Goal: Ask a question: Seek information or help from site administrators or community

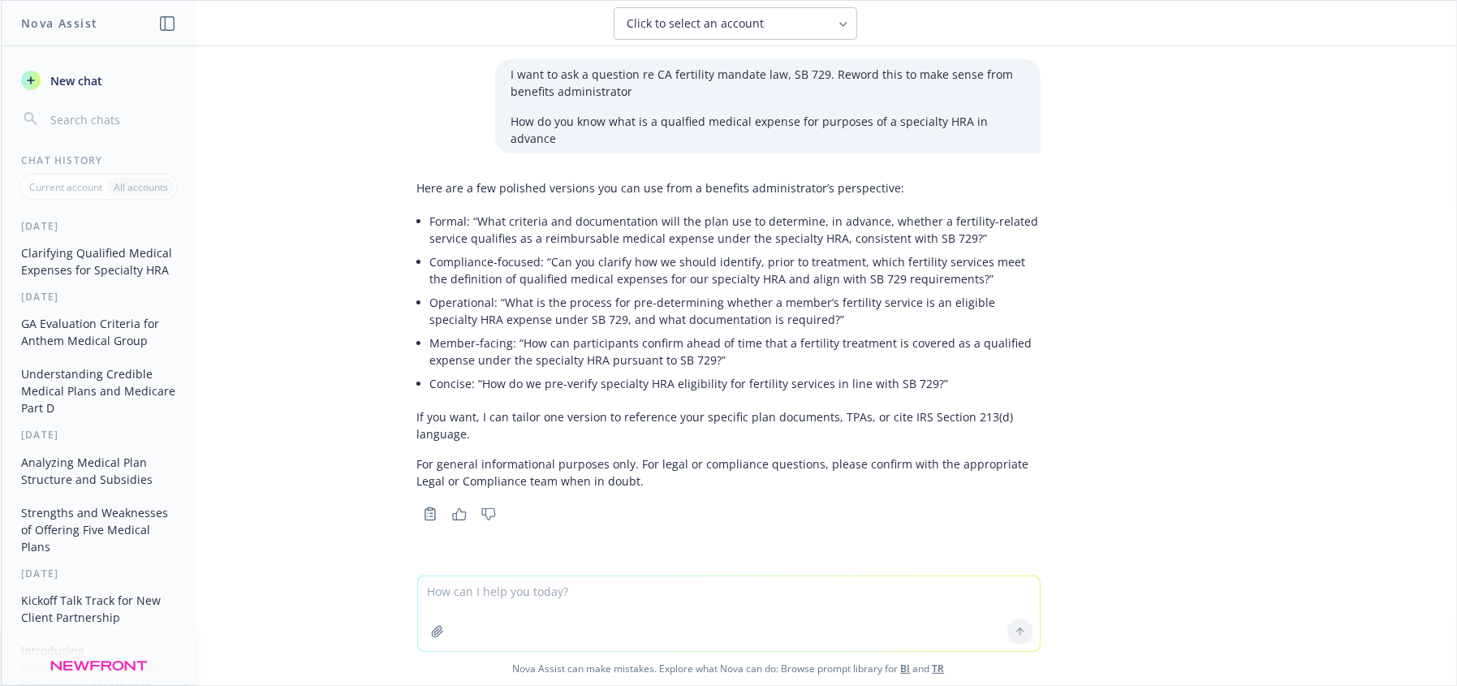
drag, startPoint x: 0, startPoint y: 0, endPoint x: 589, endPoint y: 429, distance: 728.6
click at [611, 490] on div "I want to ask a question re CA fertility mandate law, SB 729. Reword this to ma…" at bounding box center [729, 365] width 1456 height 639
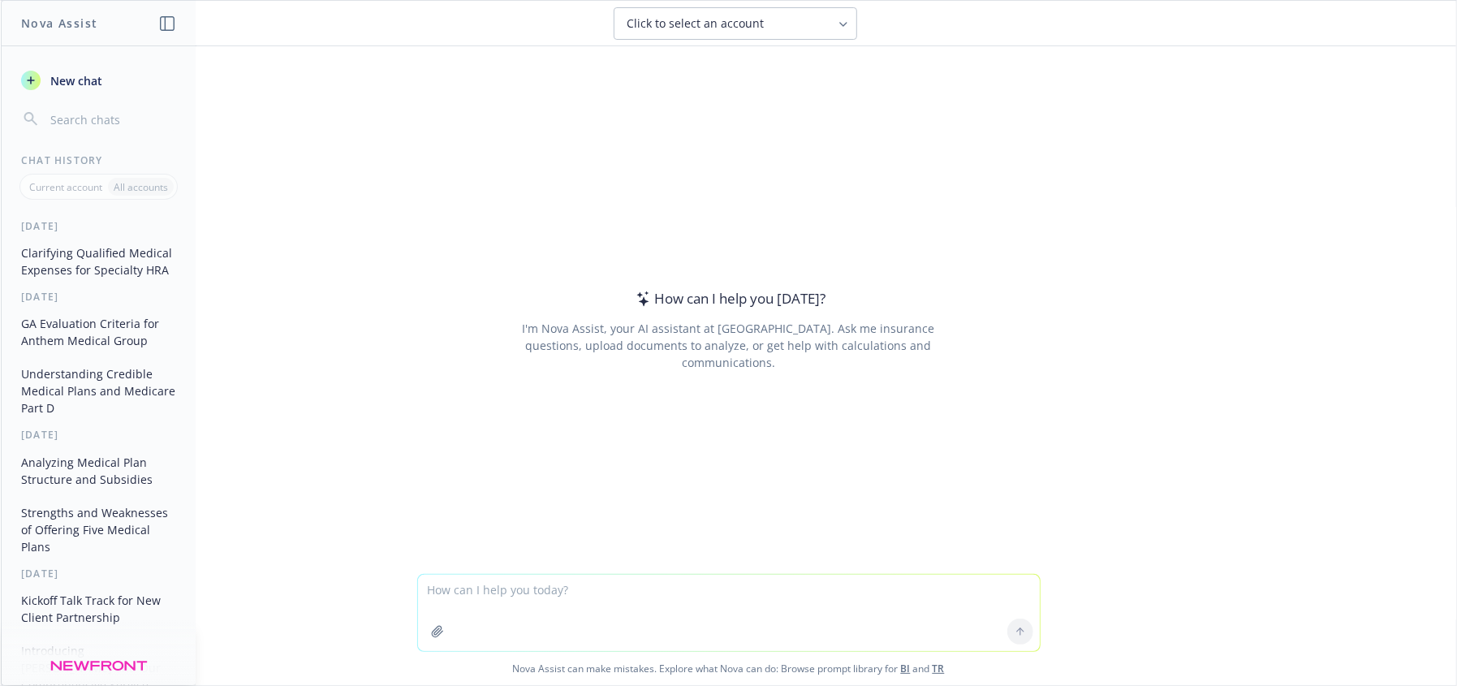
drag, startPoint x: 565, startPoint y: 576, endPoint x: 570, endPoint y: 559, distance: 17.7
click at [563, 575] on textarea at bounding box center [729, 613] width 622 height 76
type textarea "why is [PERSON_NAME] renewals so high and why won't they negotiate very much"
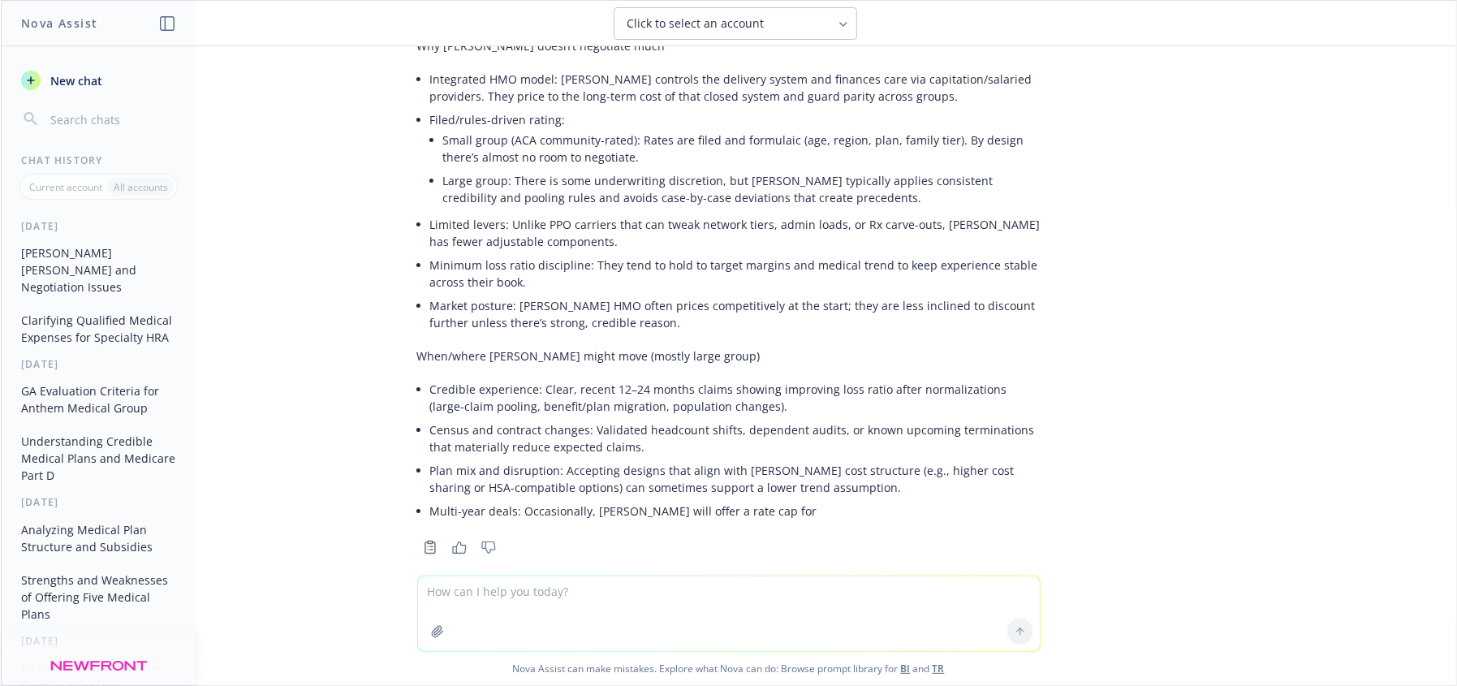
scroll to position [358, 0]
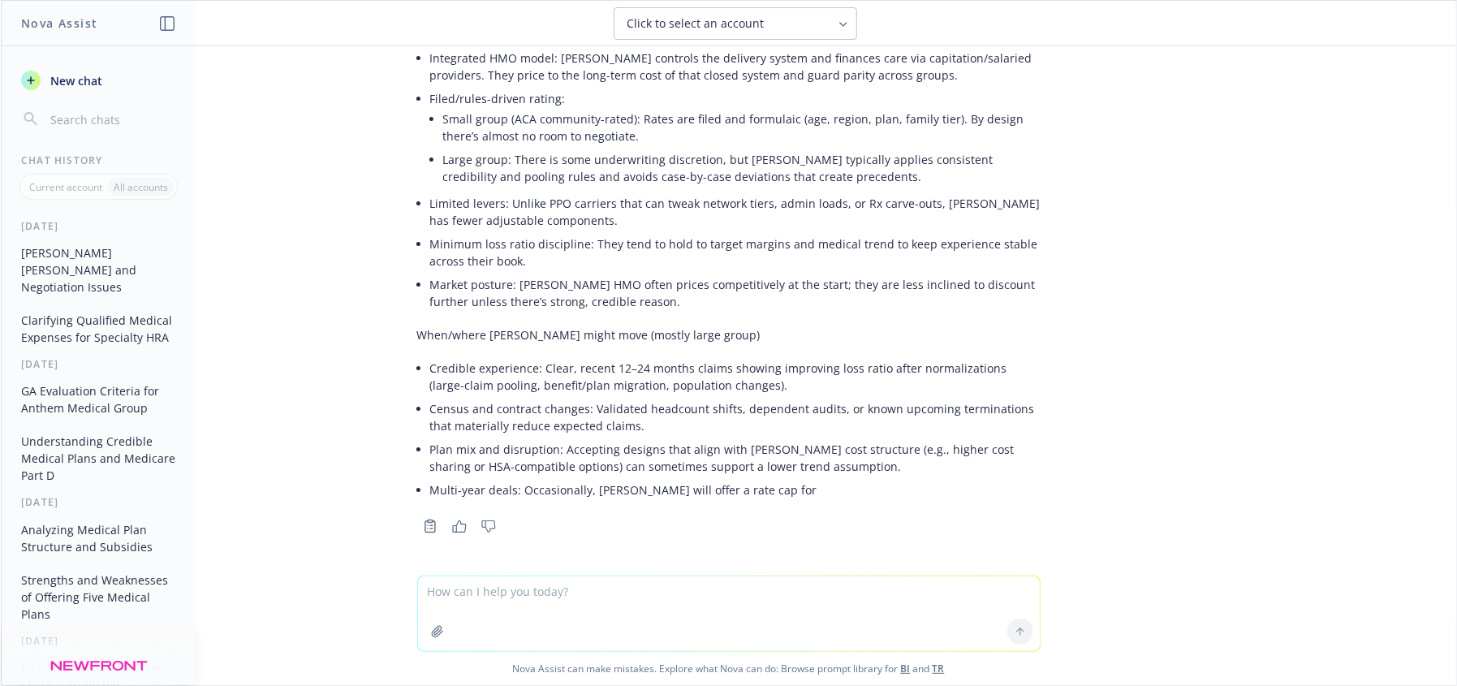
click at [785, 473] on li "Plan mix and disruption: Accepting designs that align with [PERSON_NAME] cost s…" at bounding box center [735, 458] width 611 height 41
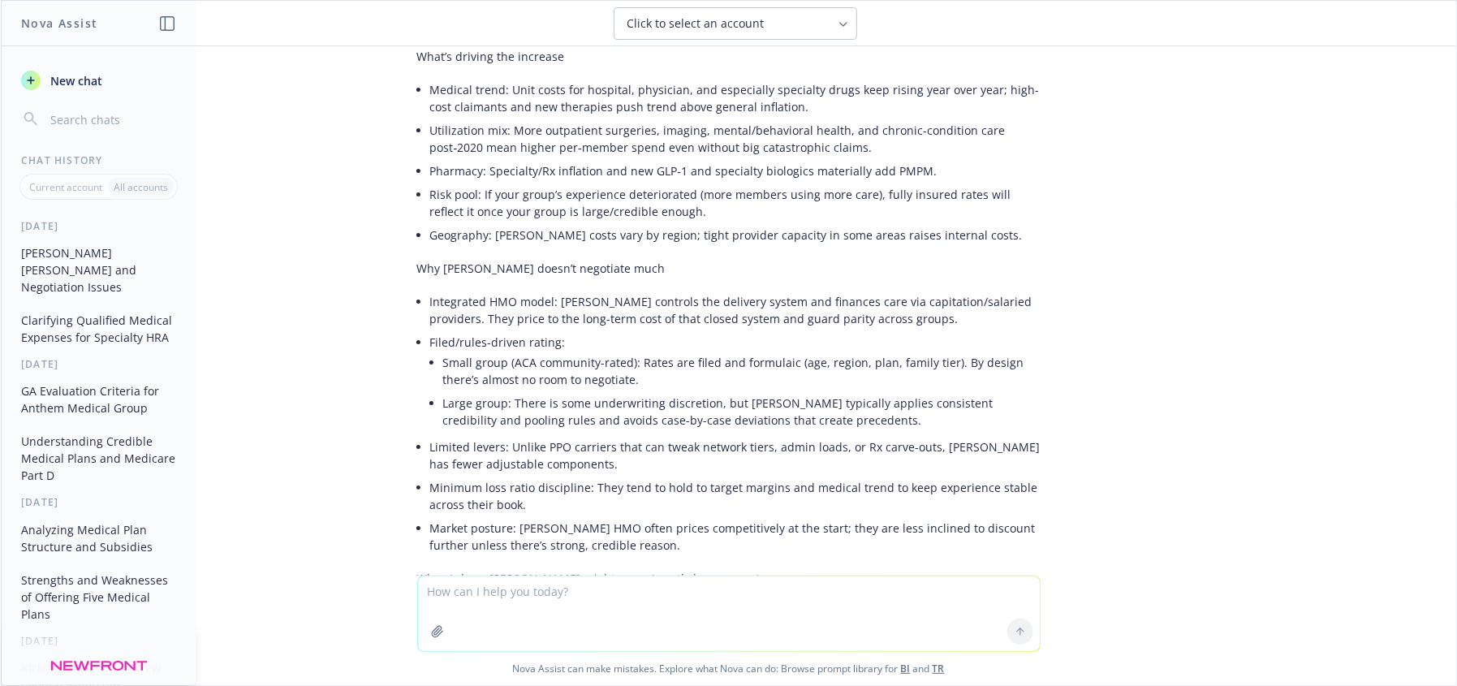
scroll to position [0, 0]
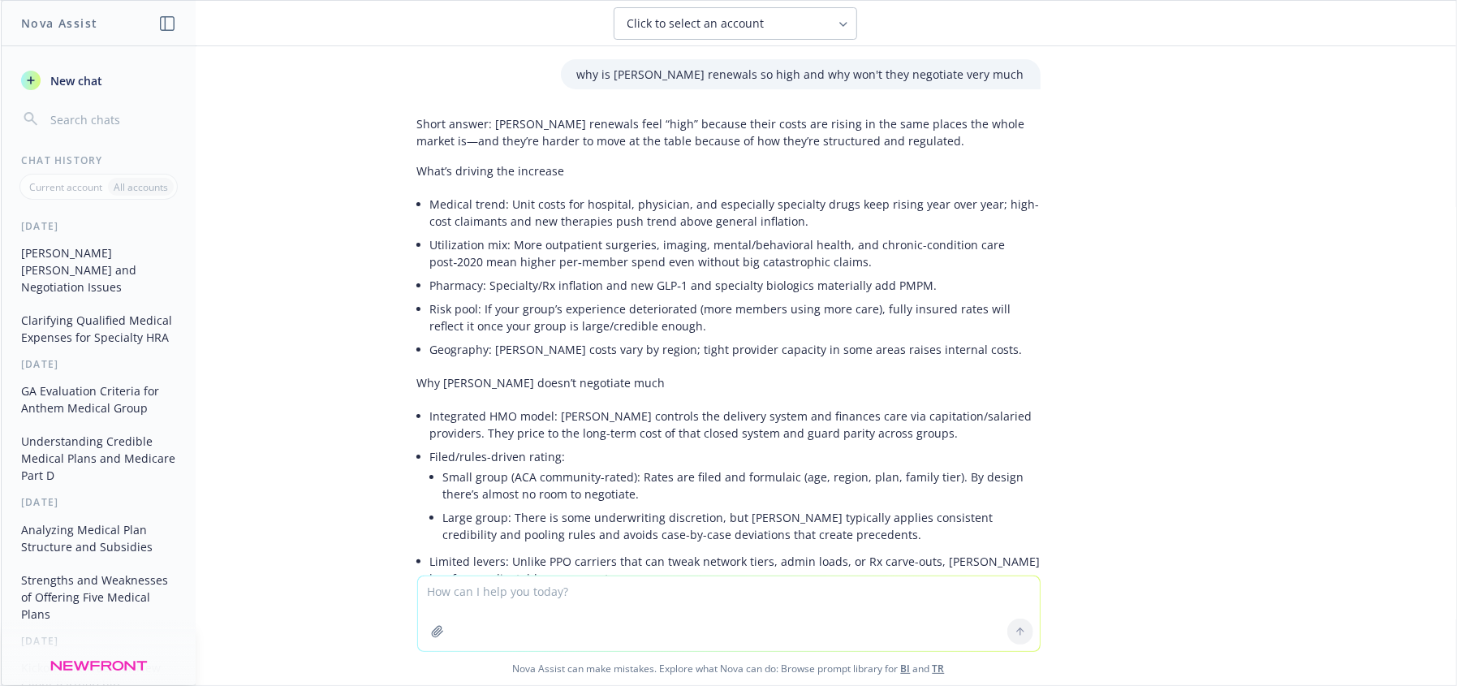
click at [874, 417] on li "Integrated HMO model: [PERSON_NAME] controls the delivery system and finances c…" at bounding box center [735, 424] width 611 height 41
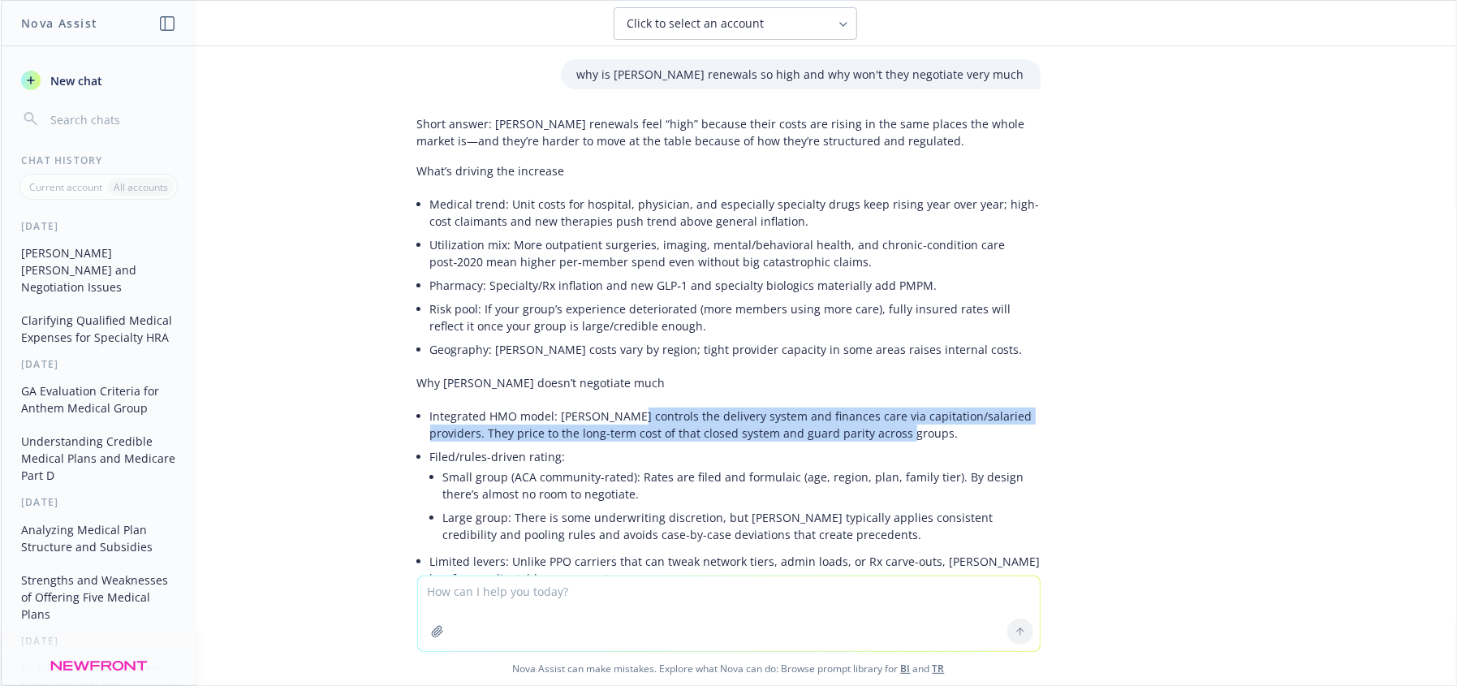
drag, startPoint x: 607, startPoint y: 418, endPoint x: 916, endPoint y: 430, distance: 308.8
click at [916, 430] on li "Integrated HMO model: [PERSON_NAME] controls the delivery system and finances c…" at bounding box center [735, 424] width 611 height 41
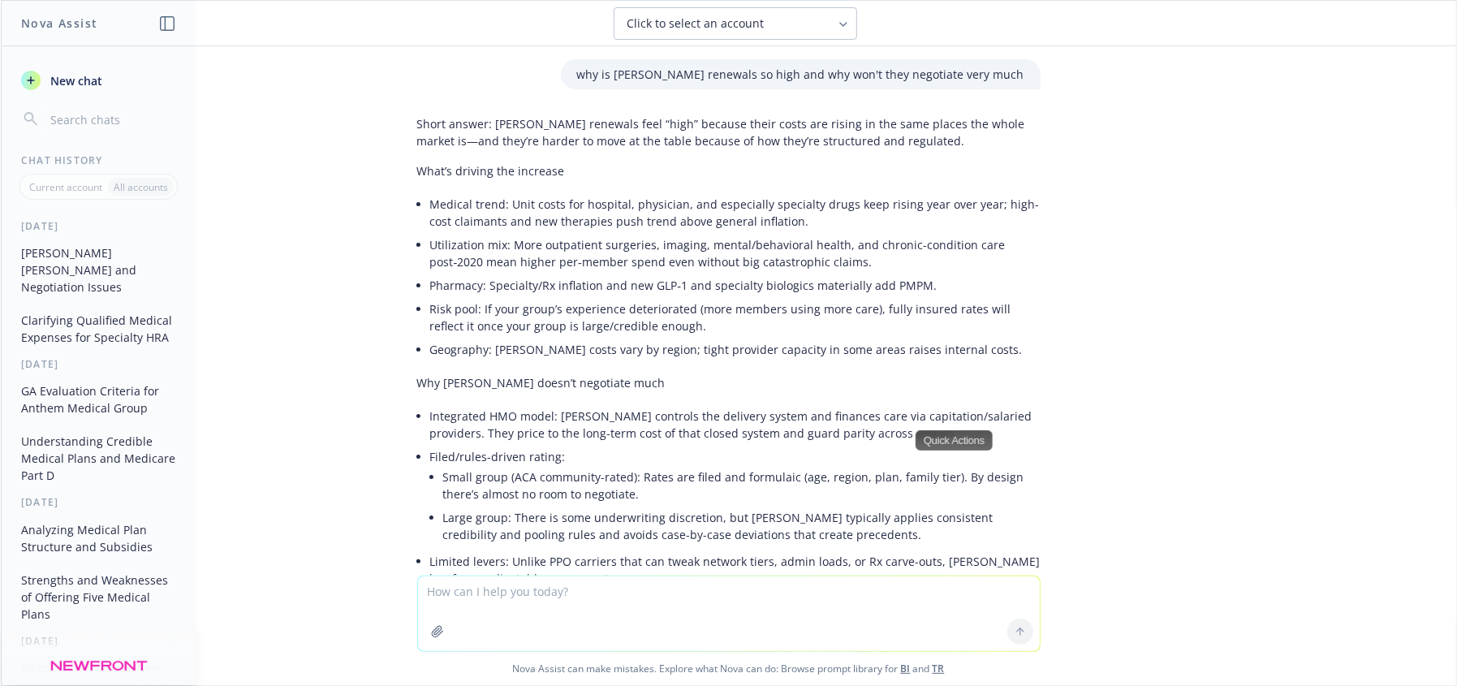
click at [823, 625] on textarea at bounding box center [729, 613] width 622 height 75
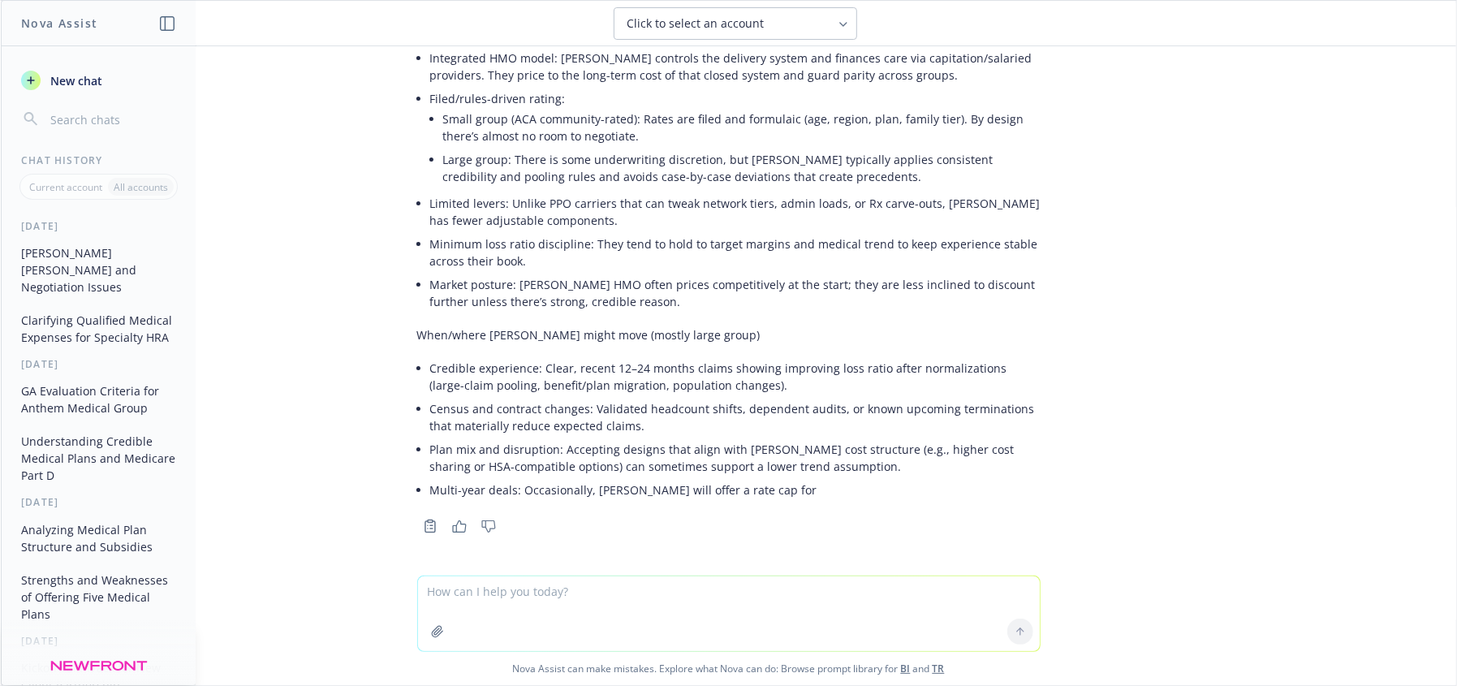
click at [464, 585] on textarea at bounding box center [729, 613] width 622 height 75
type textarea "what does this mean - that Kaiser is its own insurer"
click at [1023, 632] on button at bounding box center [1021, 632] width 26 height 26
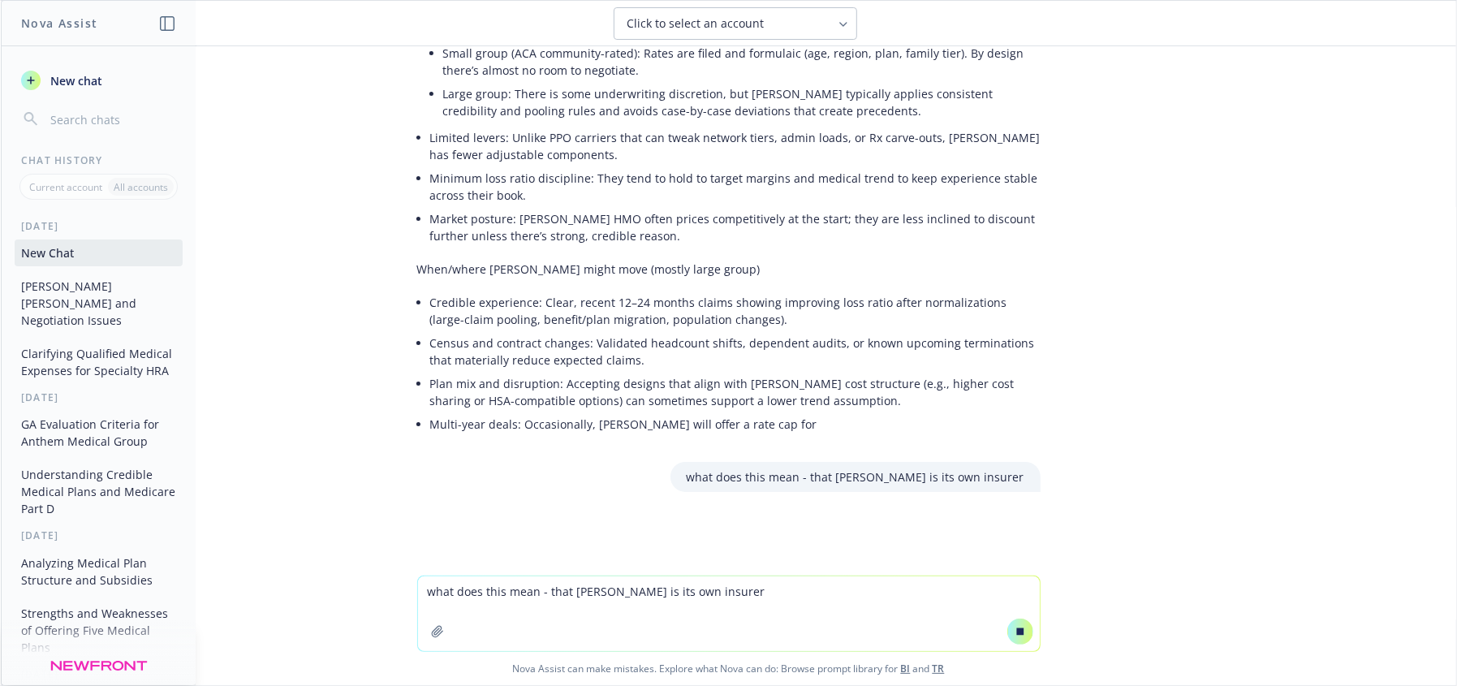
scroll to position [455, 0]
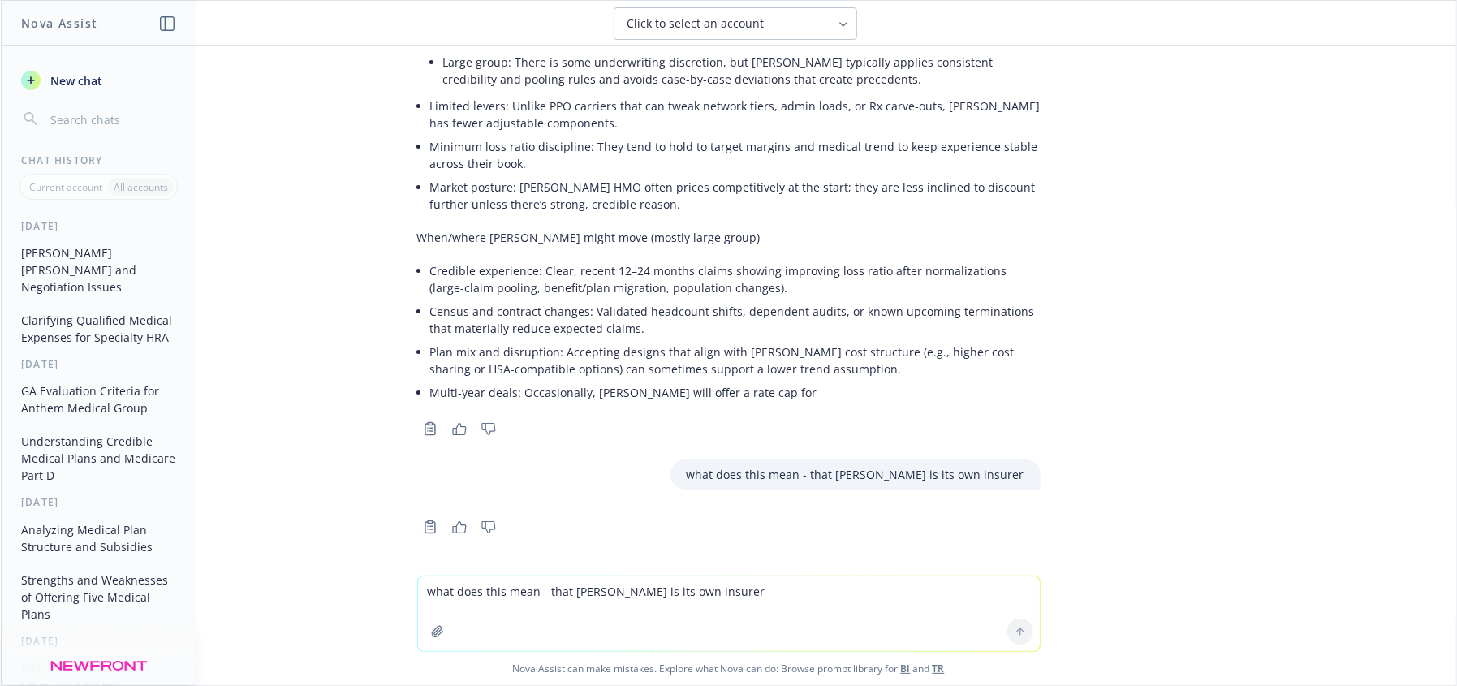
drag, startPoint x: 1294, startPoint y: 528, endPoint x: 1254, endPoint y: 534, distance: 41.1
click at [1281, 530] on div "why is Kaiser renewals so high and why won't they negotiate very much Short ans…" at bounding box center [729, 310] width 1456 height 529
drag, startPoint x: 934, startPoint y: 498, endPoint x: 946, endPoint y: 473, distance: 28.0
click at [939, 494] on div "why is Kaiser renewals so high and why won't they negotiate very much Short ans…" at bounding box center [729, 310] width 1456 height 529
click at [945, 473] on p "what does this mean - that Kaiser is its own insurer" at bounding box center [856, 474] width 338 height 17
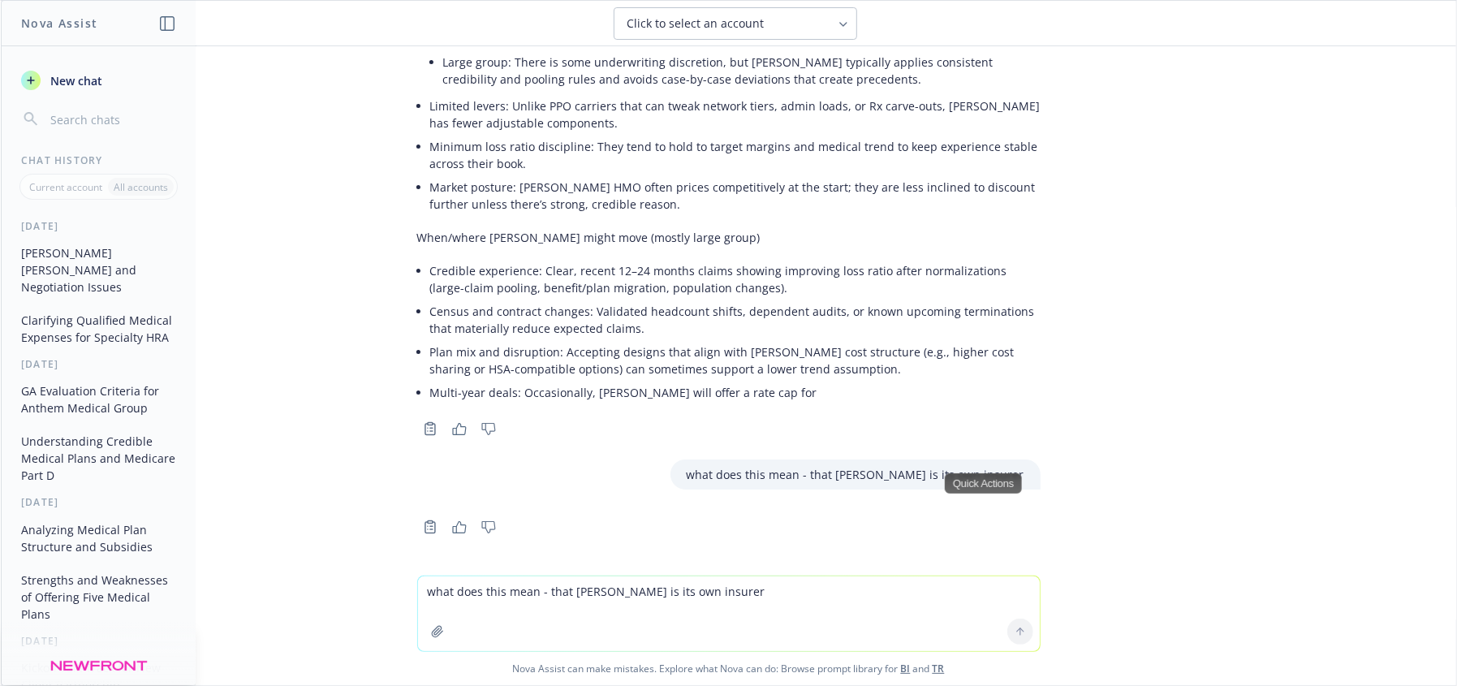
drag, startPoint x: 1409, startPoint y: 636, endPoint x: 1240, endPoint y: 589, distance: 175.1
click at [1408, 636] on div "what does this mean - that Kaiser is its own insurer Nova Assist can make mista…" at bounding box center [729, 631] width 1456 height 110
drag, startPoint x: 670, startPoint y: 623, endPoint x: 1079, endPoint y: 579, distance: 411.5
click at [674, 623] on textarea "what does this mean - that Kaiser is its own insurer" at bounding box center [729, 613] width 622 height 75
drag, startPoint x: 848, startPoint y: 472, endPoint x: 893, endPoint y: 474, distance: 45.5
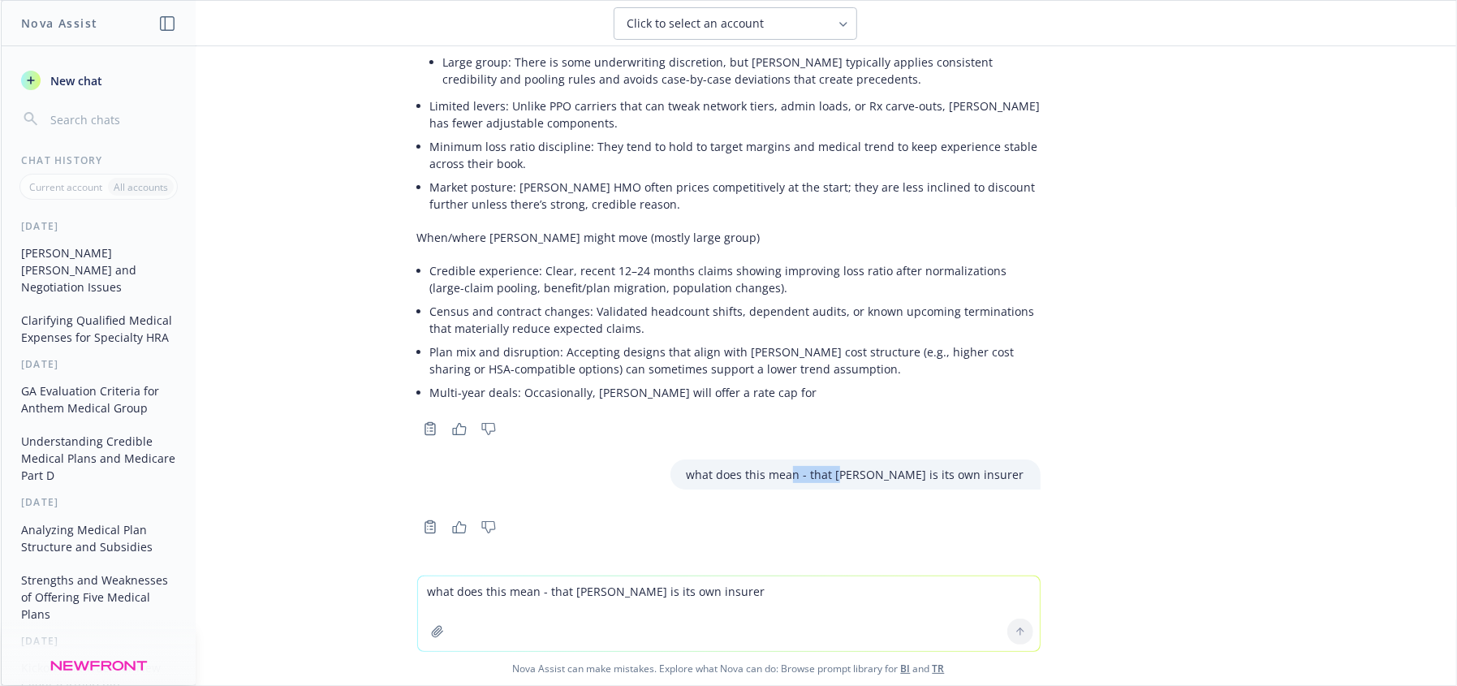
click at [893, 474] on p "what does this mean - that Kaiser is its own insurer" at bounding box center [856, 474] width 338 height 17
click at [524, 603] on textarea "what does this mean - that Kaiser is its own insurer" at bounding box center [729, 613] width 622 height 75
type textarea "what does it mean to say that Kaiser is its own insurer"
click at [1016, 631] on icon at bounding box center [1020, 631] width 11 height 11
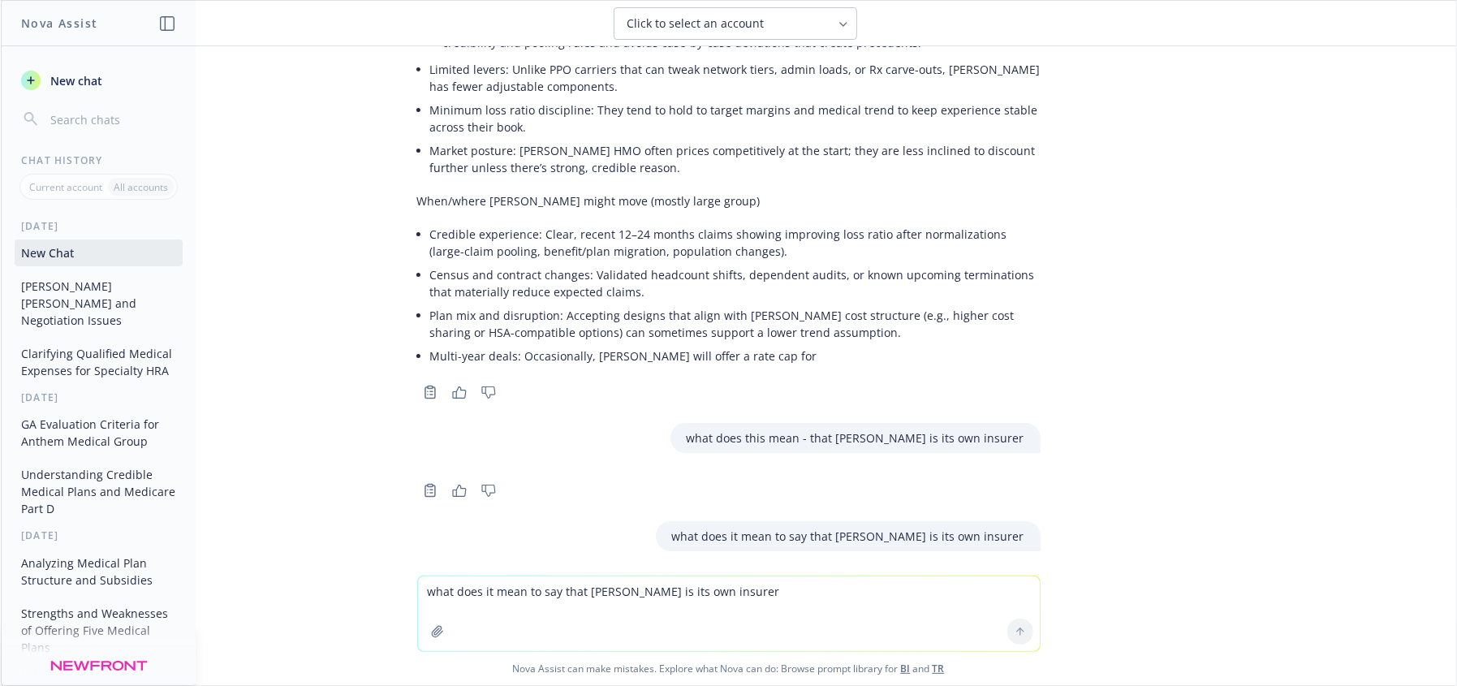
scroll to position [555, 0]
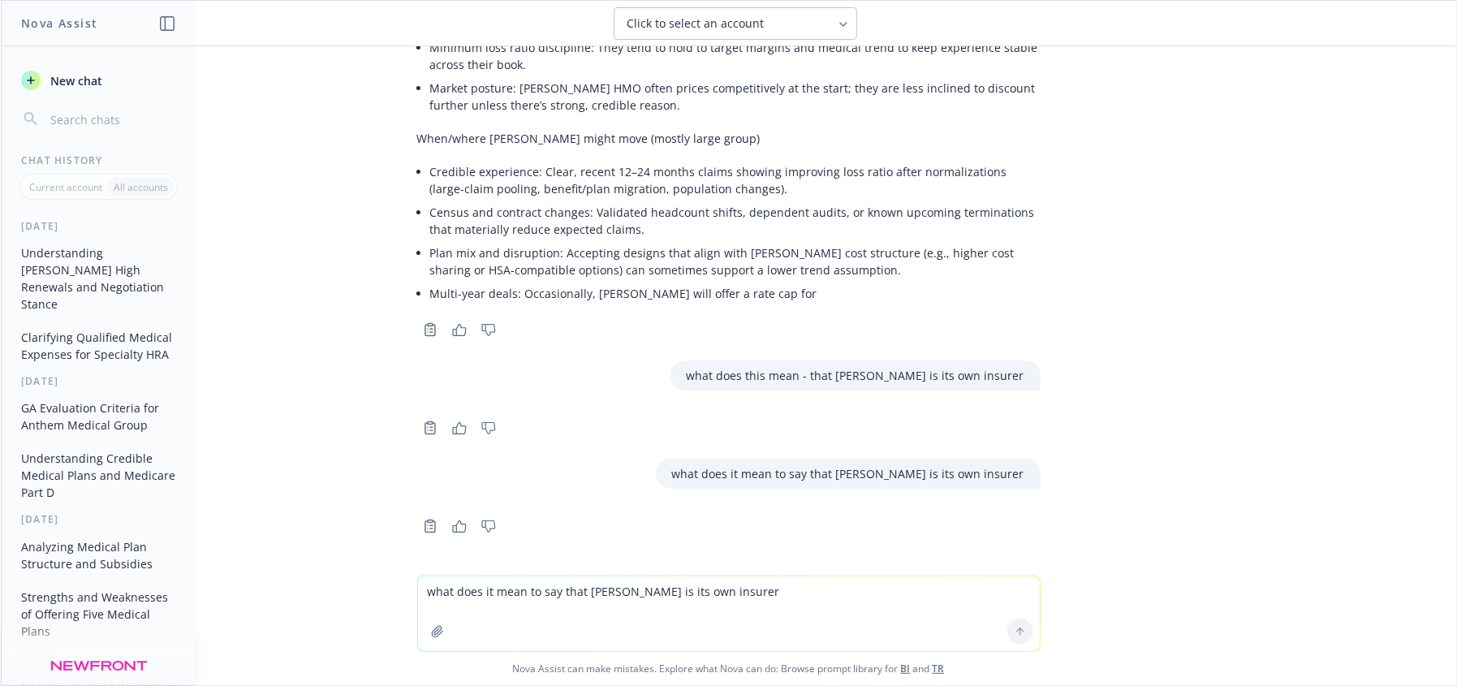
click at [423, 524] on icon "Copy to clipboard" at bounding box center [430, 526] width 15 height 15
drag, startPoint x: 980, startPoint y: 469, endPoint x: 1137, endPoint y: 472, distance: 157.5
click at [979, 470] on p "what does it mean to say that Kaiser is its own insurer" at bounding box center [848, 473] width 352 height 17
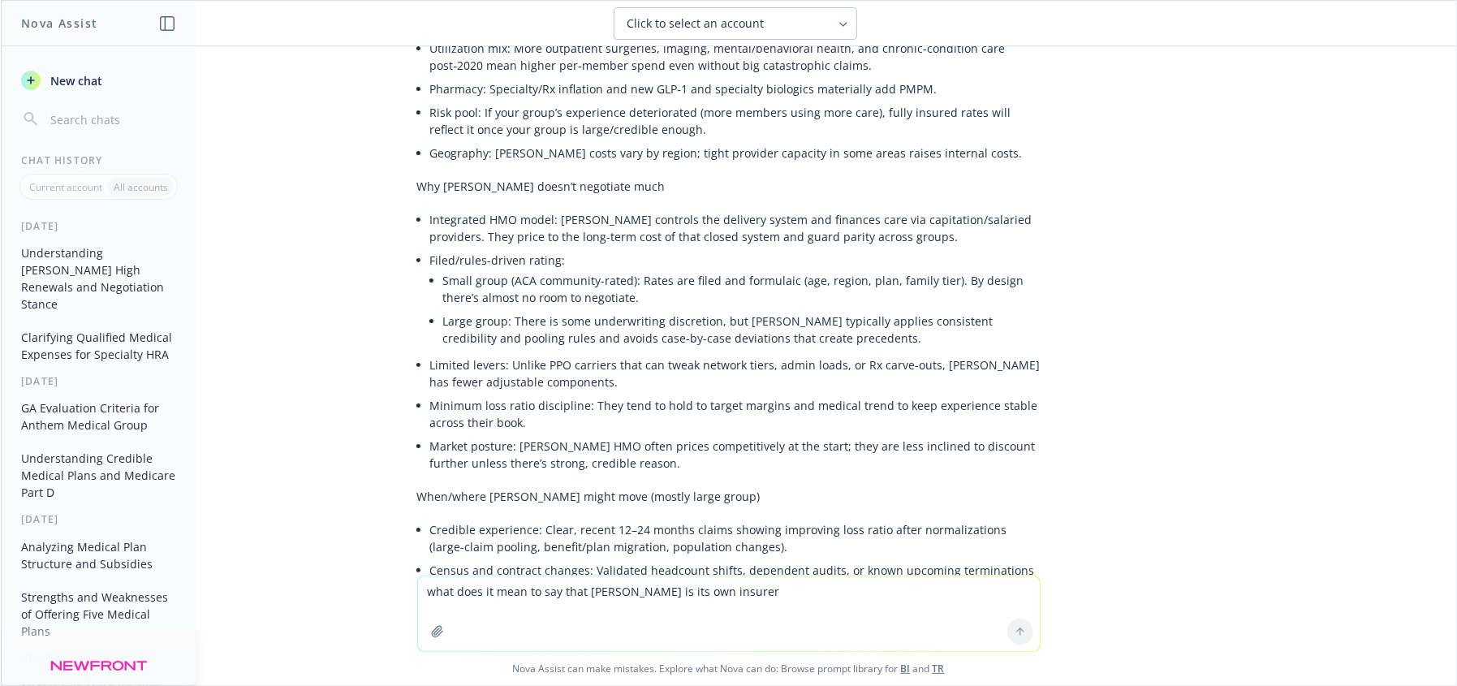
scroll to position [192, 0]
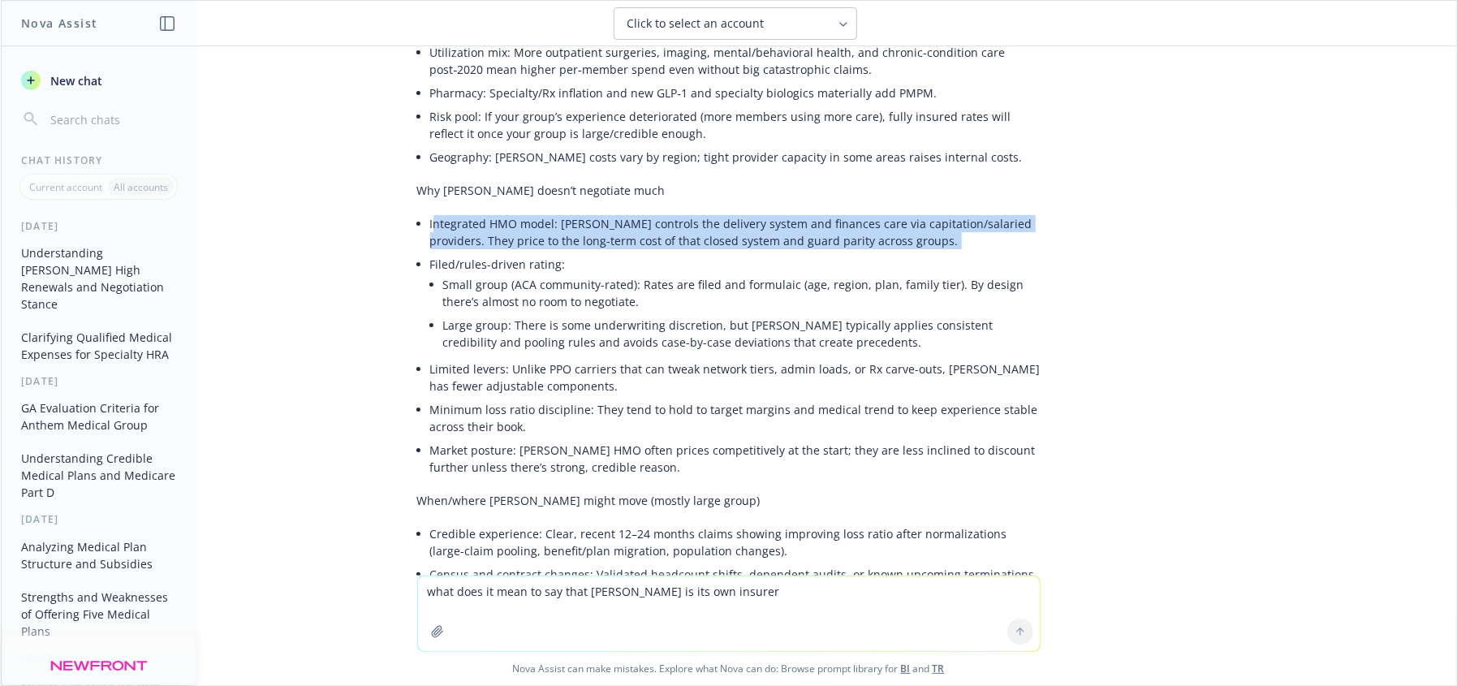
drag, startPoint x: 420, startPoint y: 222, endPoint x: 866, endPoint y: 257, distance: 447.9
click at [866, 257] on ul "Integrated HMO model: Kaiser controls the delivery system and finances care via…" at bounding box center [735, 345] width 611 height 267
click at [792, 261] on li "Filed/rules-driven rating: Small group (ACA community-rated): Rates are filed a…" at bounding box center [735, 304] width 611 height 105
drag, startPoint x: 917, startPoint y: 244, endPoint x: 544, endPoint y: 220, distance: 374.2
click at [544, 220] on li "Integrated HMO model: [PERSON_NAME] controls the delivery system and finances c…" at bounding box center [735, 232] width 611 height 41
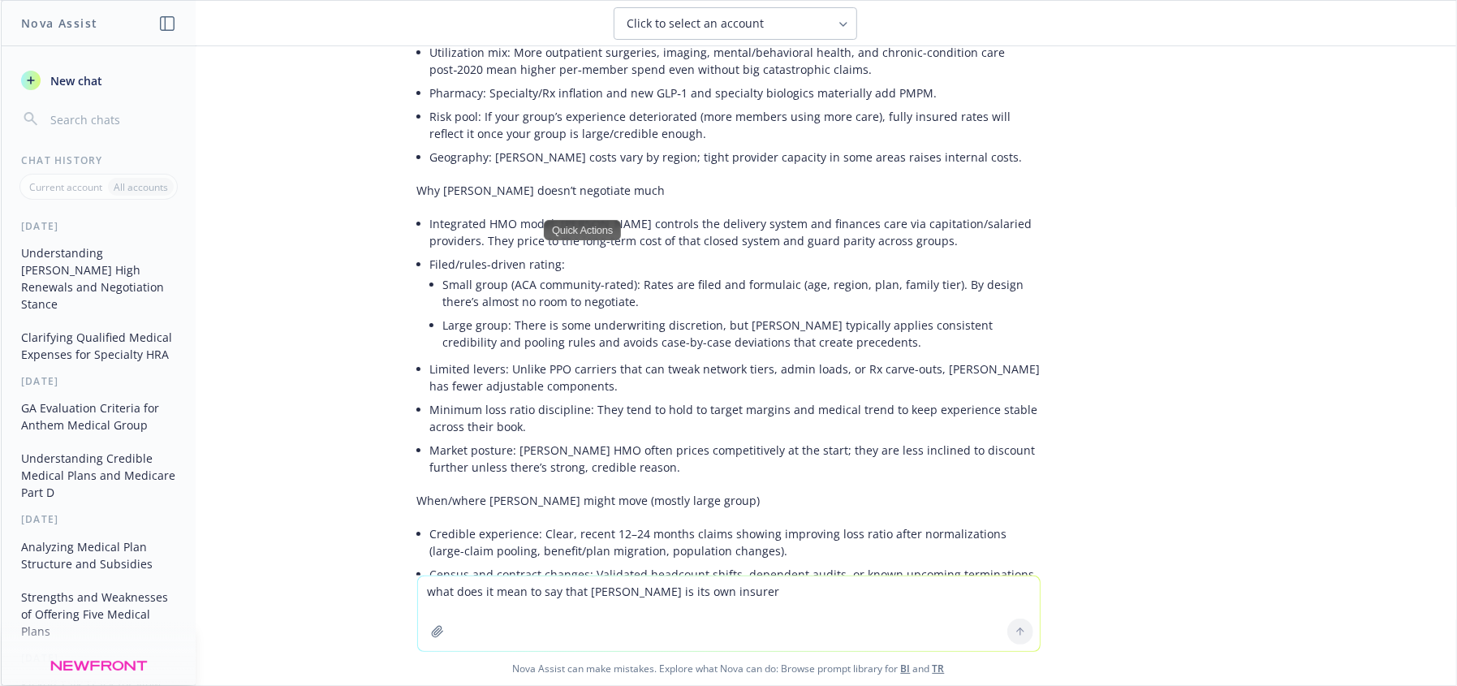
drag, startPoint x: 527, startPoint y: 310, endPoint x: 449, endPoint y: 230, distance: 112.0
click at [525, 305] on li "Small group (ACA community-rated): Rates are filed and formulaic (age, region, …" at bounding box center [742, 293] width 598 height 41
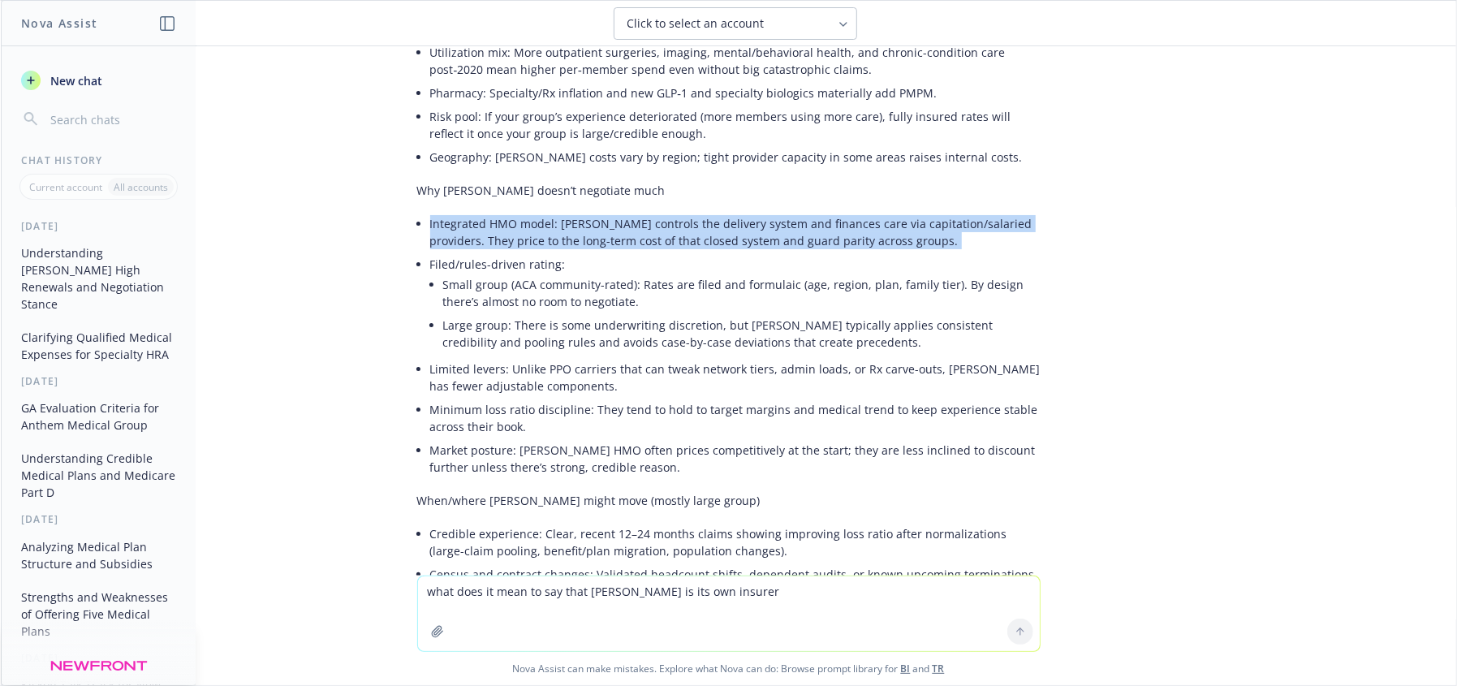
drag, startPoint x: 417, startPoint y: 217, endPoint x: 883, endPoint y: 258, distance: 467.0
click at [883, 258] on ul "Integrated HMO model: Kaiser controls the delivery system and finances care via…" at bounding box center [735, 345] width 611 height 267
copy ul "Integrated HMO model: [PERSON_NAME] controls the delivery system and finances c…"
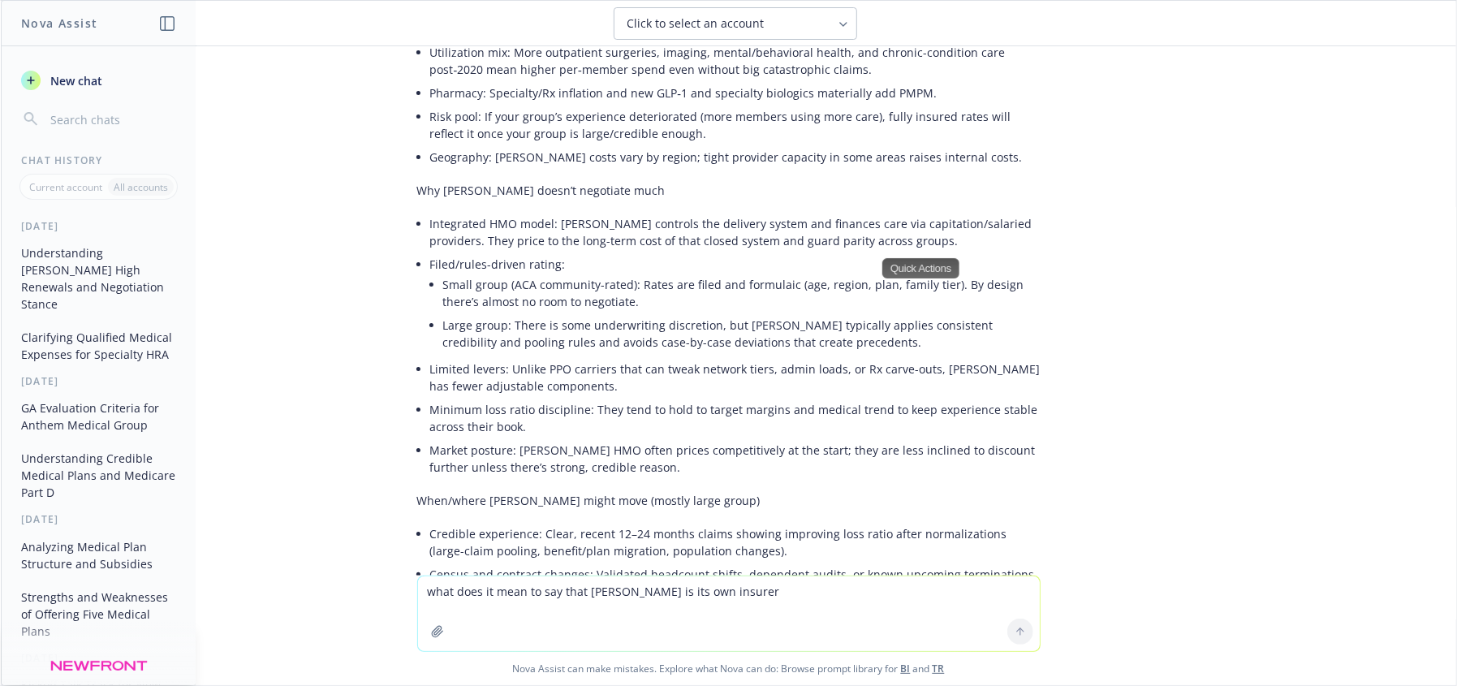
click at [533, 597] on textarea "what does it mean to say that Kaiser is its own insurer" at bounding box center [729, 613] width 622 height 75
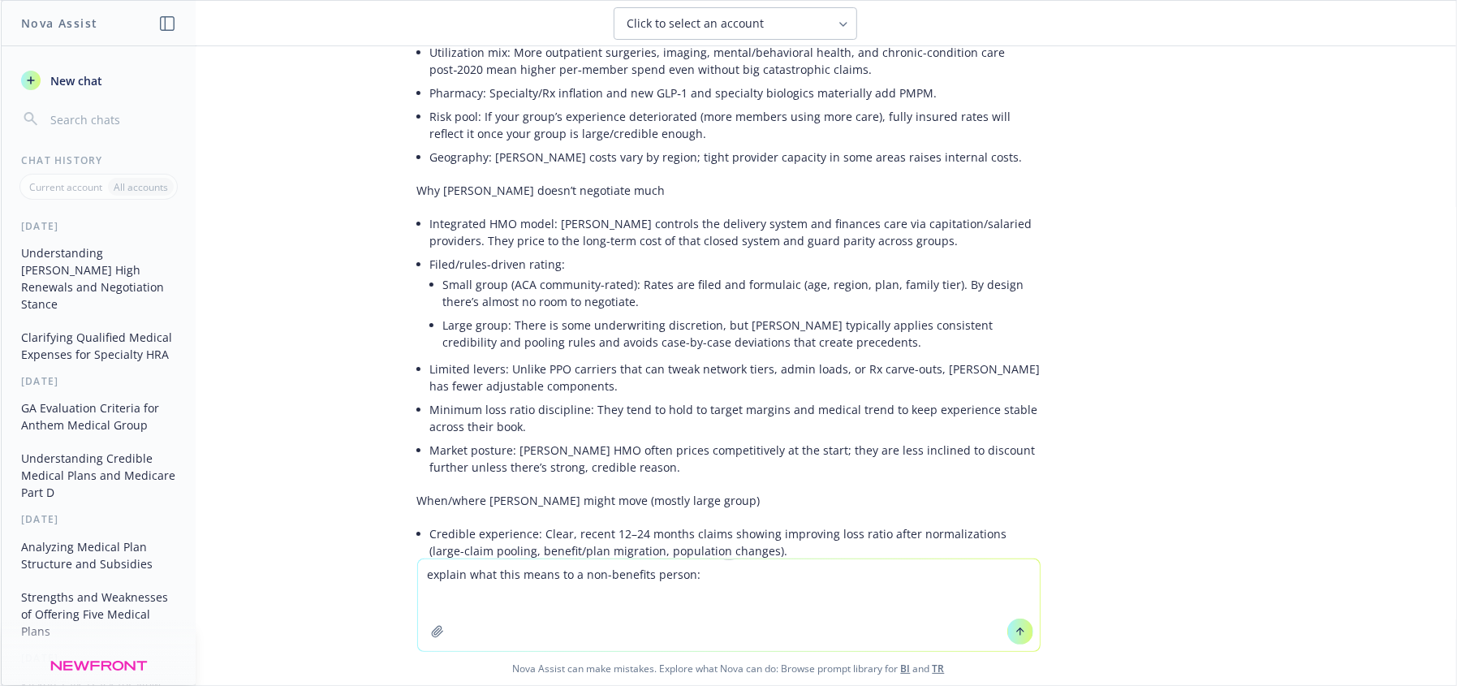
paste textarea "Integrated HMO model: [PERSON_NAME] controls the delivery system and finances c…"
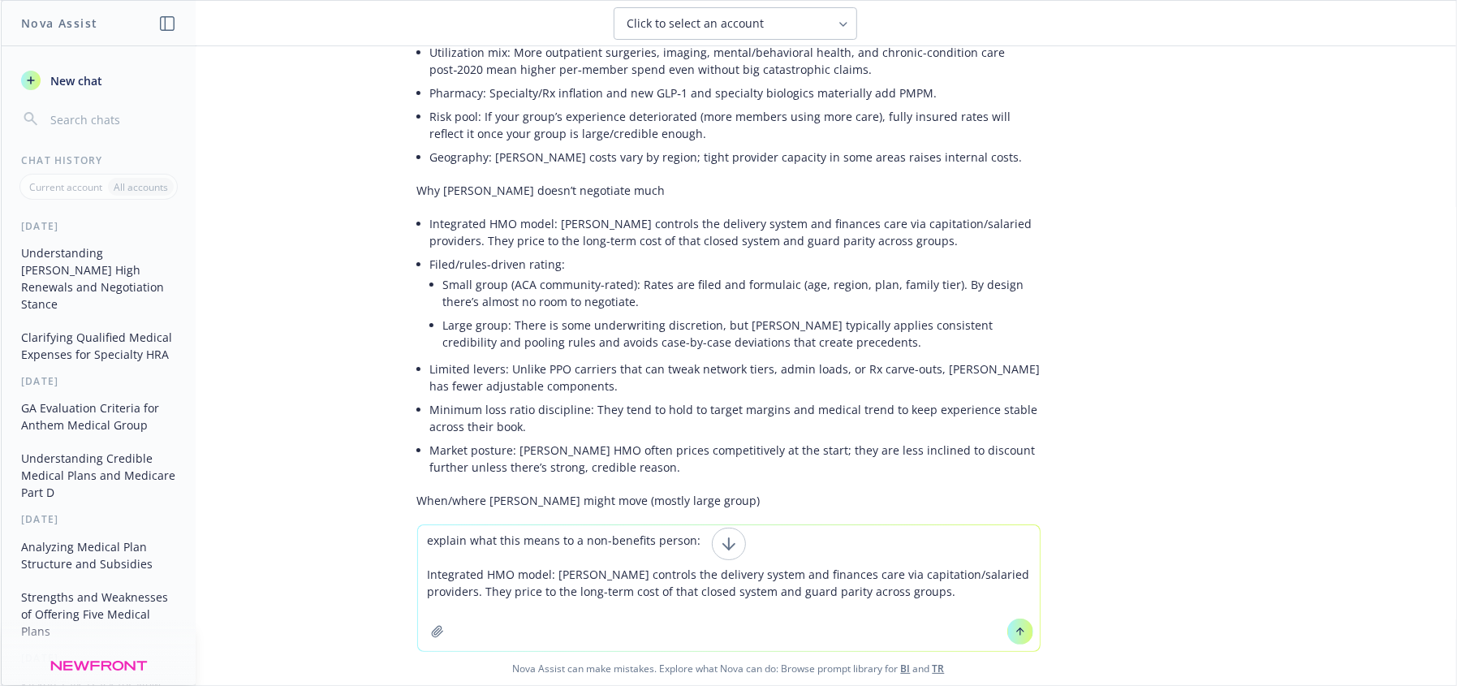
type textarea "explain what this means to a non-benefits person: Integrated HMO model: [PERSON…"
click at [1012, 639] on button at bounding box center [1021, 632] width 26 height 26
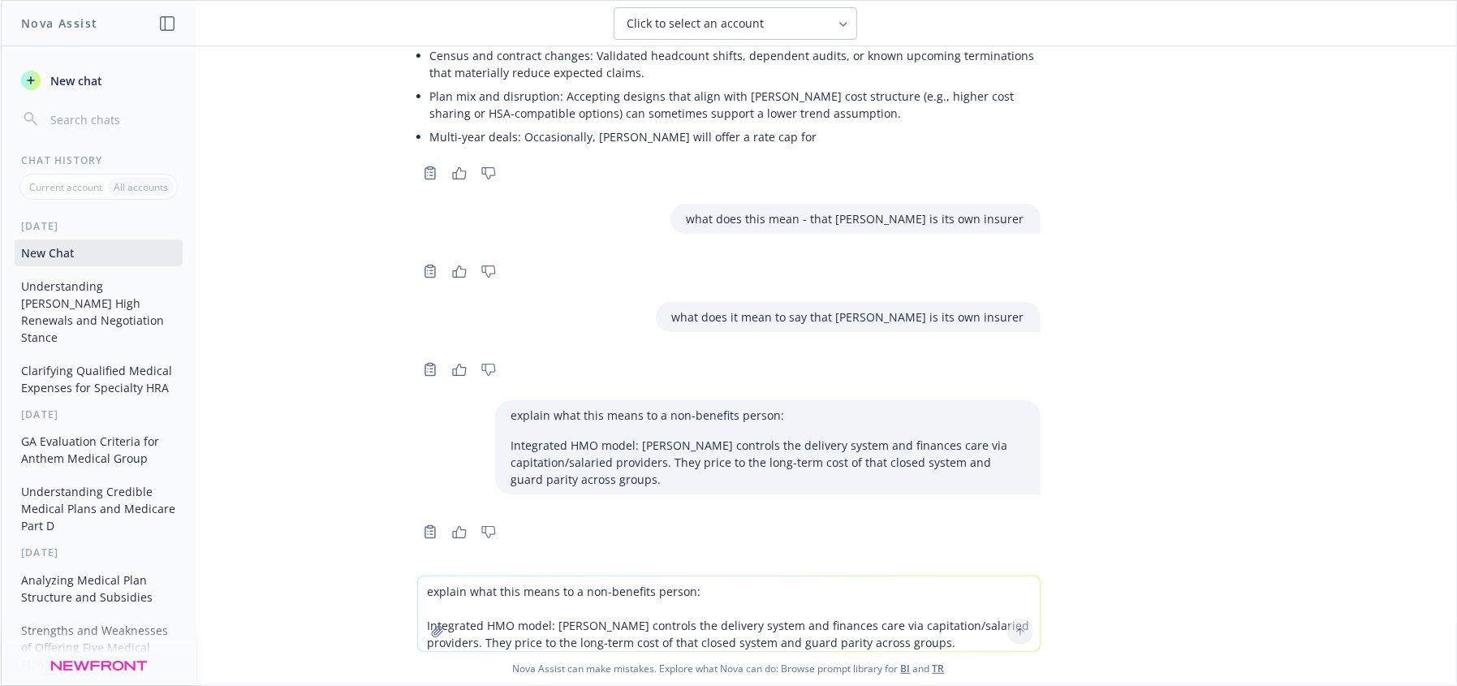
scroll to position [717, 0]
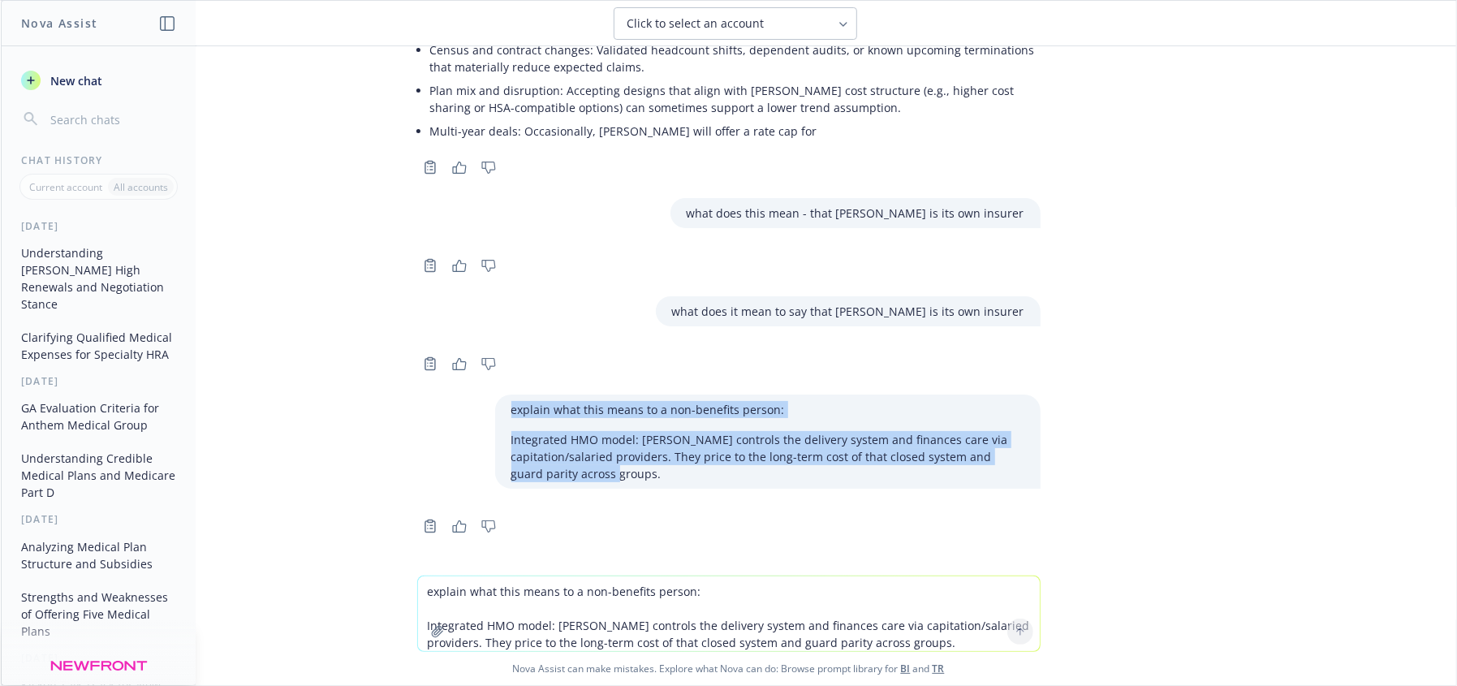
drag, startPoint x: 669, startPoint y: 475, endPoint x: 458, endPoint y: 412, distance: 220.4
click at [458, 412] on div "explain what this means to a non-benefits person: Integrated HMO model: [PERSON…" at bounding box center [729, 442] width 650 height 94
copy div "explain what this means to a non-benefits person: Integrated HMO model: [PERSON…"
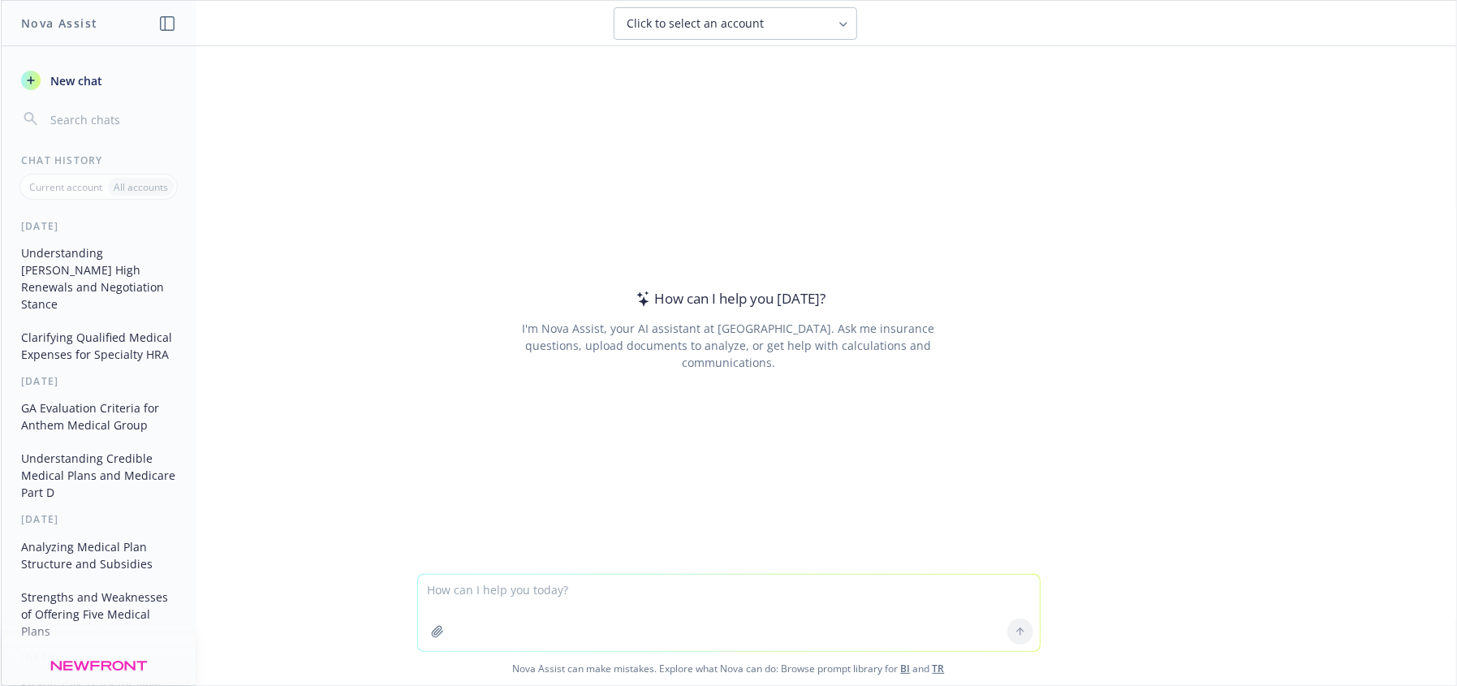
click at [538, 589] on textarea at bounding box center [729, 613] width 622 height 76
type textarea "explain what this means to a non-benefits person: Integrated HMO model: [PERSON…"
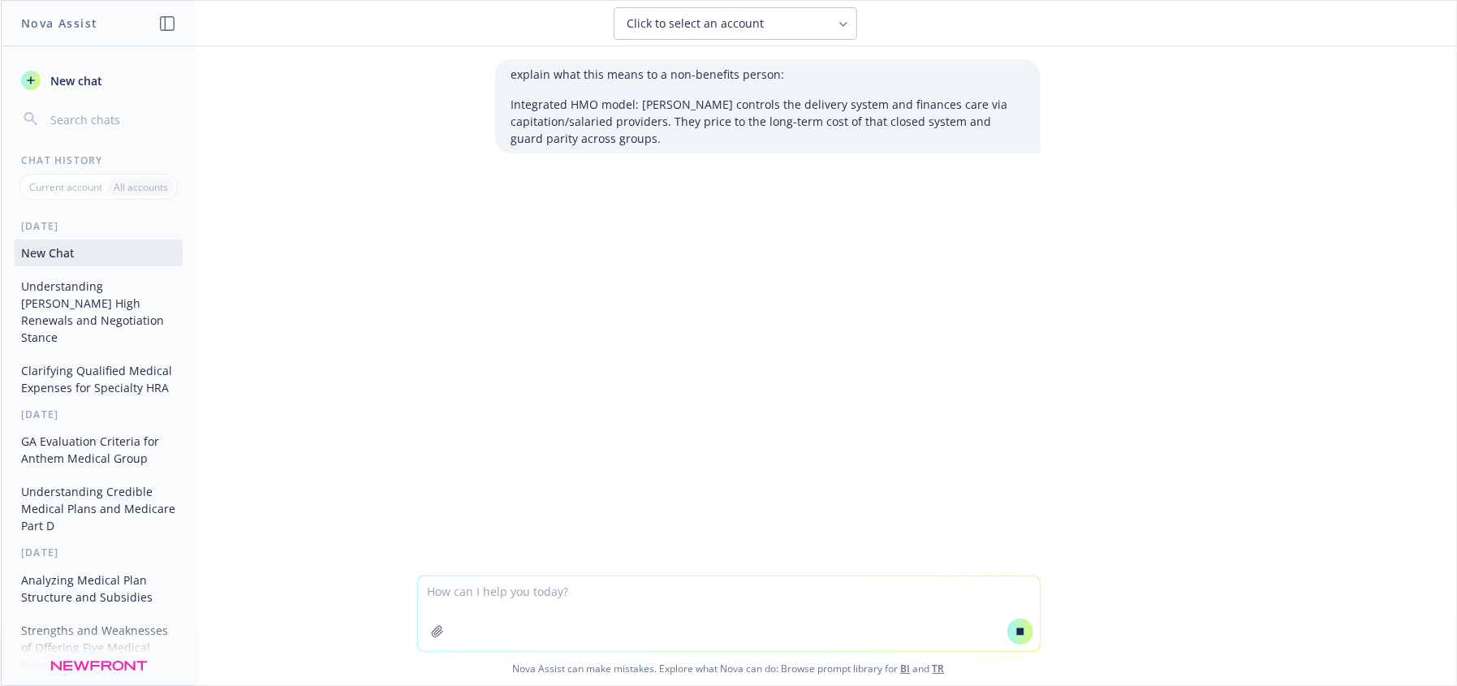
click at [765, 19] on div "Click to select an account" at bounding box center [726, 23] width 196 height 16
drag, startPoint x: 1175, startPoint y: 396, endPoint x: 1456, endPoint y: 376, distance: 281.6
click at [1176, 396] on div "explain what this means to a non-benefits person: Integrated HMO model: [PERSON…" at bounding box center [729, 310] width 1456 height 529
click at [1006, 392] on div "explain what this means to a non-benefits person: Integrated HMO model: [PERSON…" at bounding box center [729, 310] width 1456 height 529
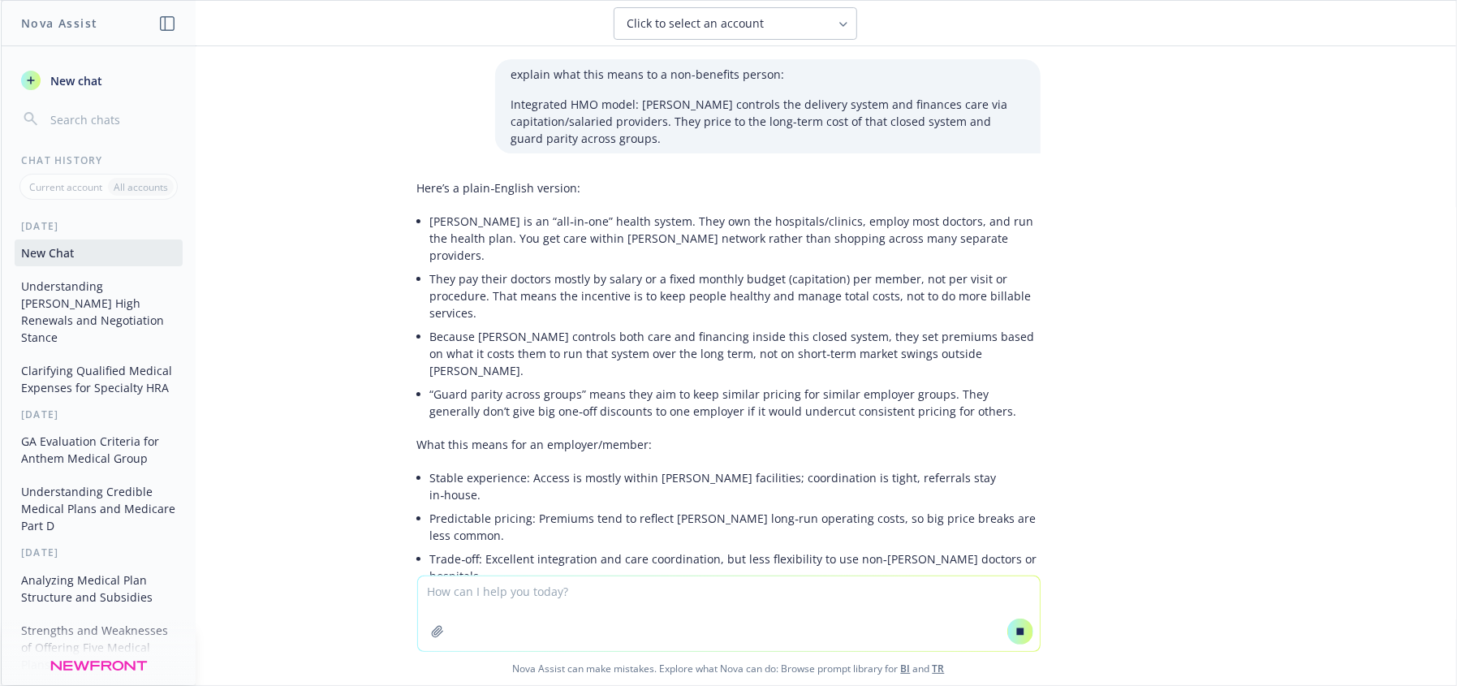
scroll to position [18, 0]
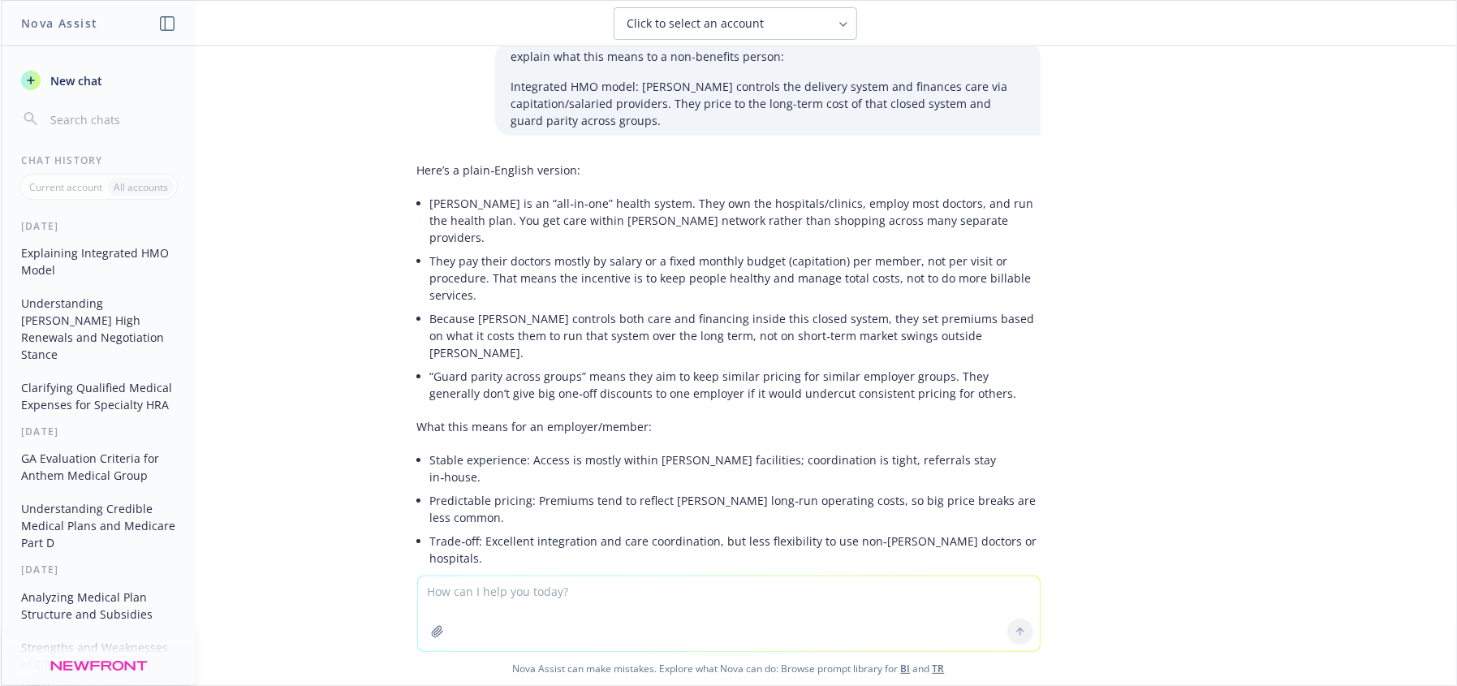
click at [809, 313] on p "Because [PERSON_NAME] controls both care and financing inside this closed syste…" at bounding box center [735, 335] width 611 height 51
click at [938, 317] on p "Because [PERSON_NAME] controls both care and financing inside this closed syste…" at bounding box center [735, 335] width 611 height 51
click at [570, 205] on p "[PERSON_NAME] is an “all‑in‑one” health system. They own the hospitals/clinics,…" at bounding box center [735, 220] width 611 height 51
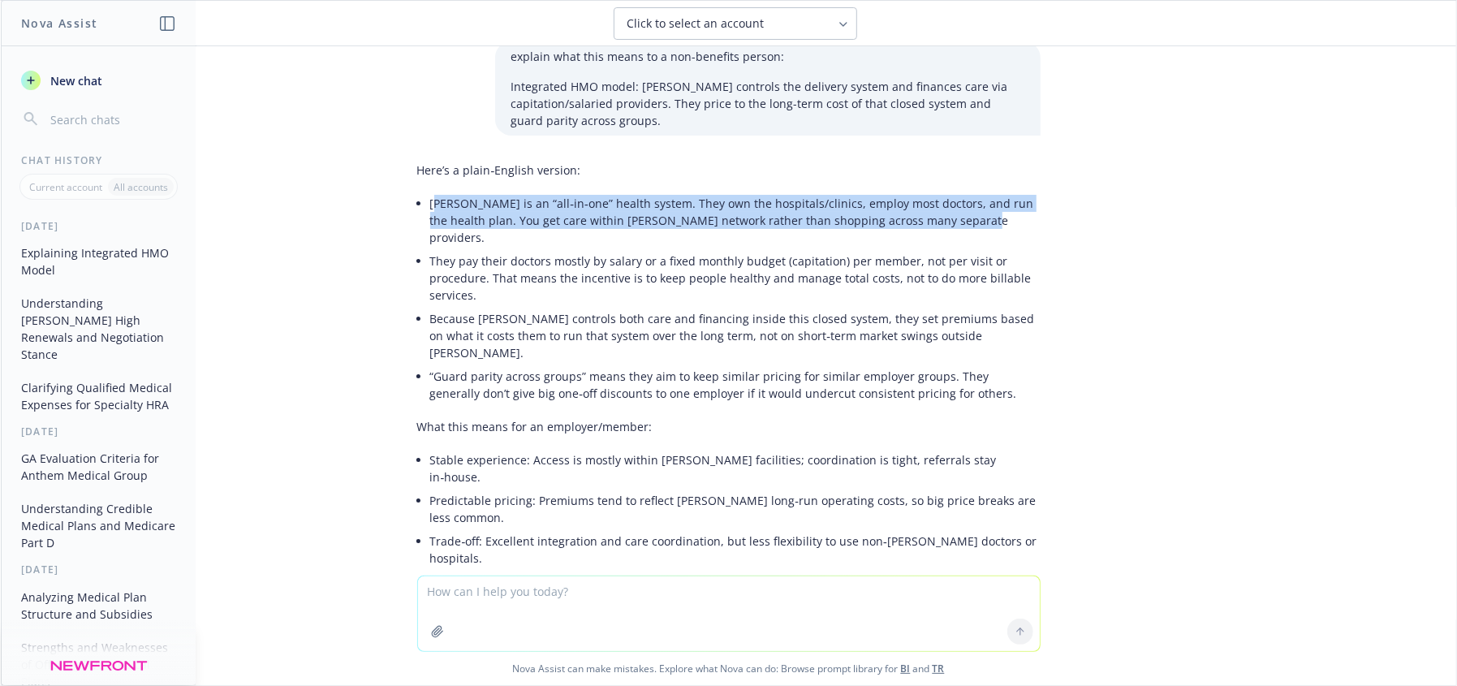
drag, startPoint x: 422, startPoint y: 201, endPoint x: 960, endPoint y: 223, distance: 537.9
click at [960, 223] on p "[PERSON_NAME] is an “all‑in‑one” health system. They own the hospitals/clinics,…" at bounding box center [735, 220] width 611 height 51
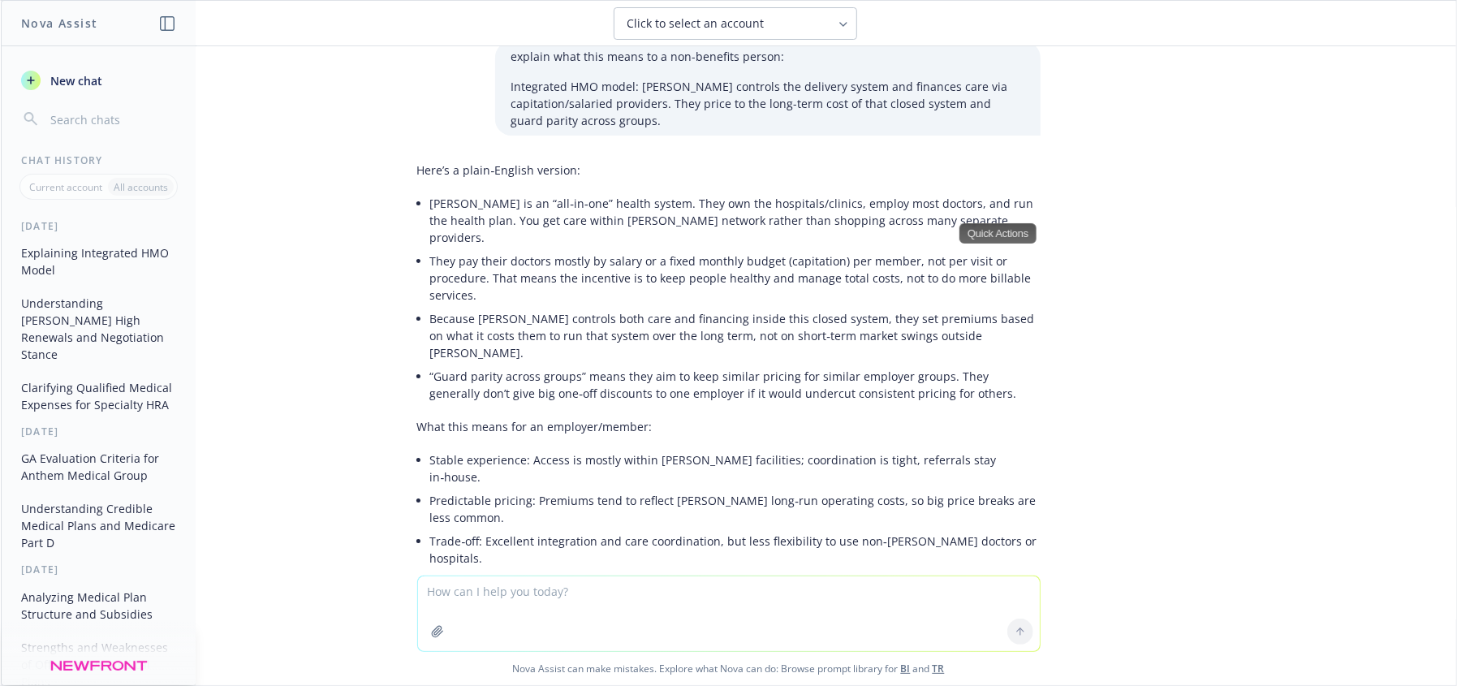
drag, startPoint x: 856, startPoint y: 265, endPoint x: 814, endPoint y: 271, distance: 41.8
click at [843, 270] on p "They pay their doctors mostly by salary or a fixed monthly budget (capitation) …" at bounding box center [735, 277] width 611 height 51
drag, startPoint x: 591, startPoint y: 218, endPoint x: 439, endPoint y: 226, distance: 152.0
click at [589, 219] on p "[PERSON_NAME] is an “all‑in‑one” health system. They own the hospitals/clinics,…" at bounding box center [735, 220] width 611 height 51
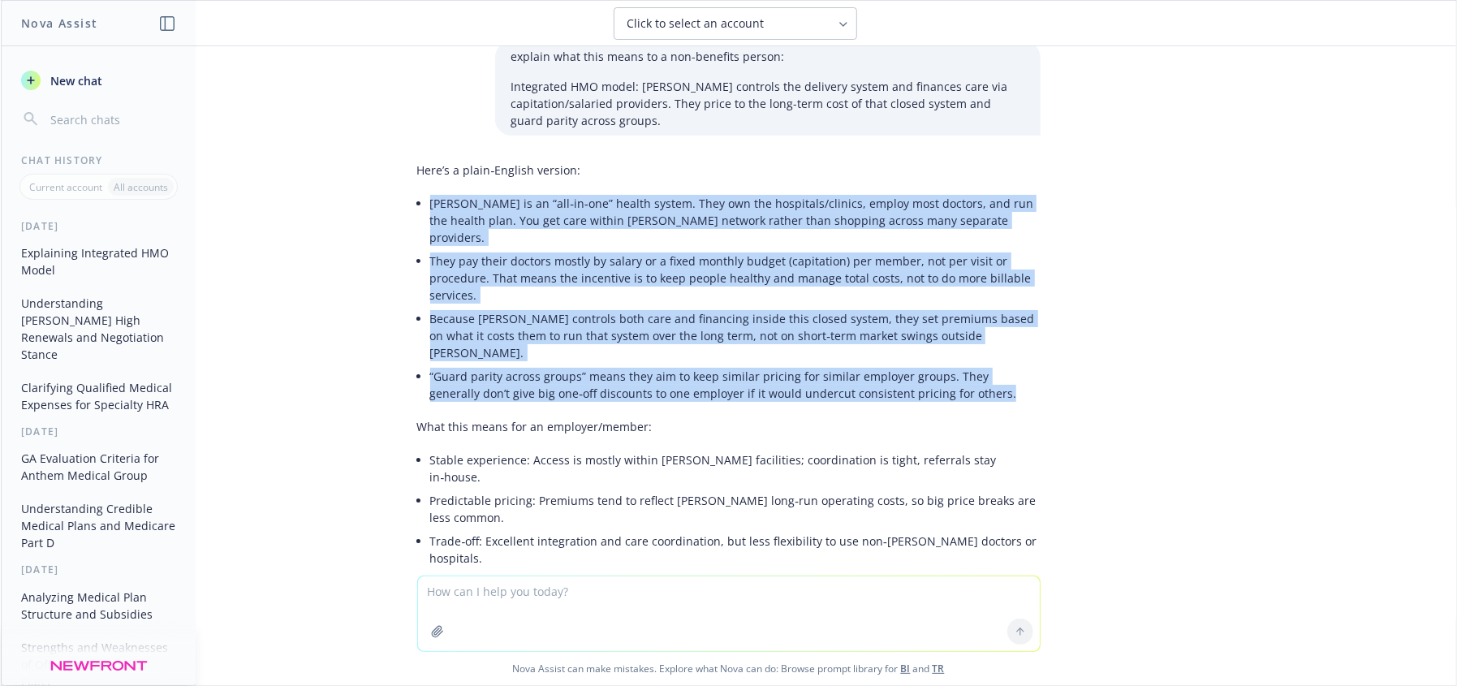
drag, startPoint x: 418, startPoint y: 202, endPoint x: 953, endPoint y: 362, distance: 558.4
click at [953, 362] on ul "[PERSON_NAME] is an “all‑in‑one” health system. They own the hospitals/clinics,…" at bounding box center [735, 299] width 611 height 214
copy ul "[PERSON_NAME] is an “all‑in‑one” health system. They own the hospitals/clinics,…"
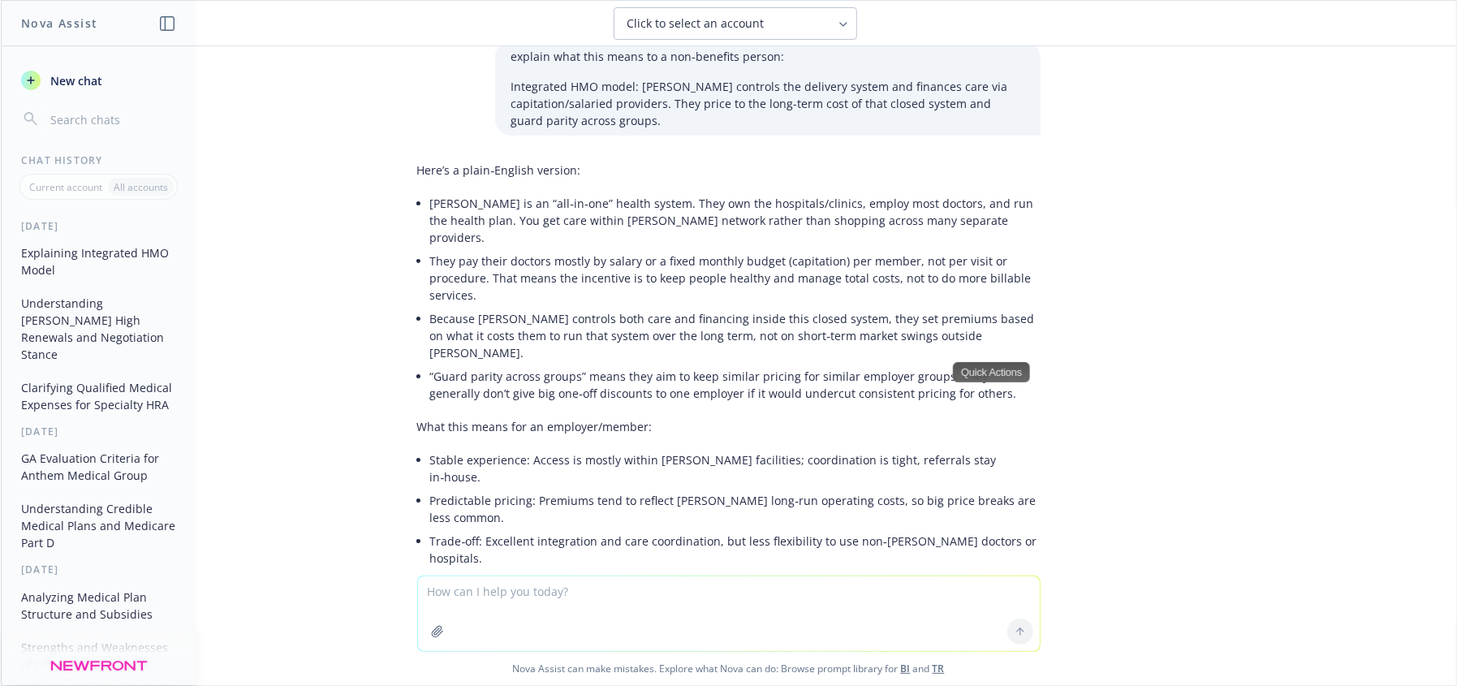
click at [721, 604] on textarea at bounding box center [729, 613] width 622 height 75
type textarea "can you negotiate [PERSON_NAME] rates if you're in a PEO?"
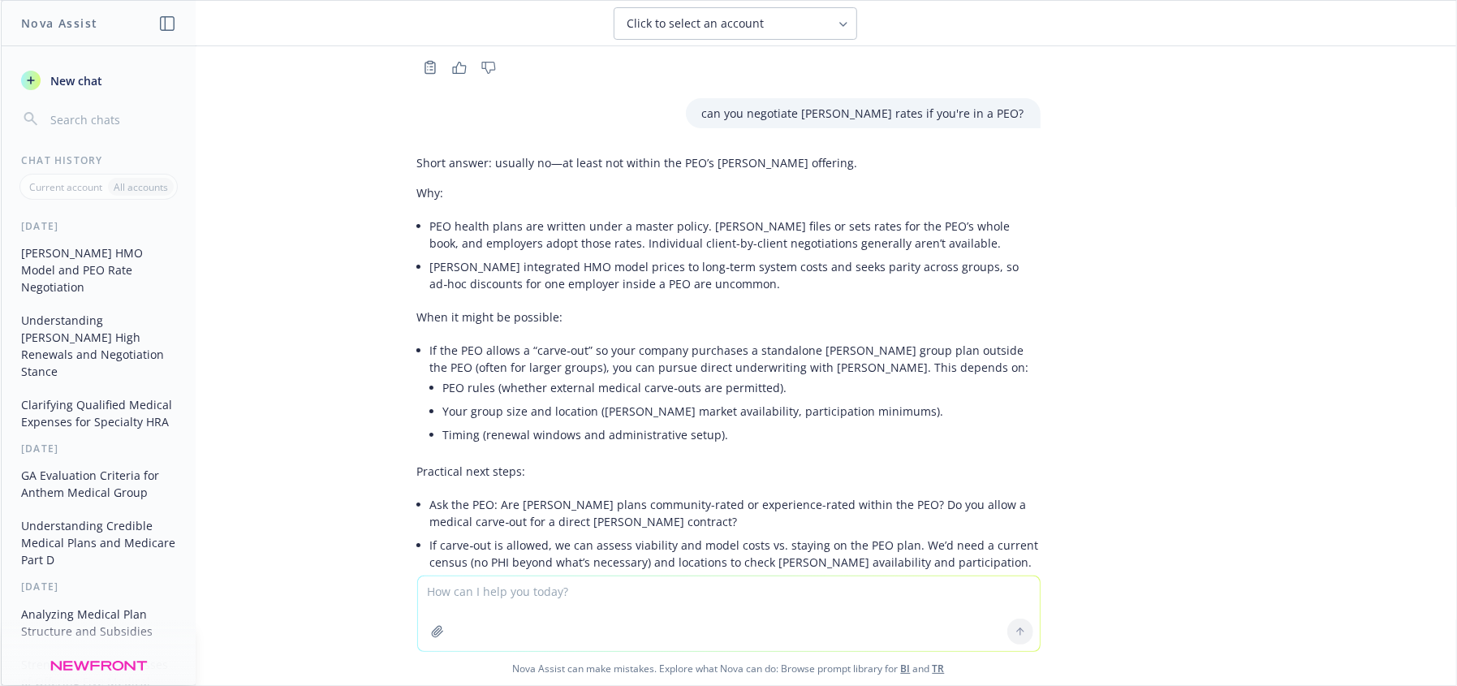
scroll to position [548, 0]
click at [701, 627] on textarea at bounding box center [729, 613] width 622 height 75
click at [770, 490] on li "Ask the PEO: Are [PERSON_NAME] plans community-rated or experience-rated within…" at bounding box center [735, 510] width 611 height 41
click at [568, 490] on li "Ask the PEO: Are [PERSON_NAME] plans community-rated or experience-rated within…" at bounding box center [735, 510] width 611 height 41
click at [578, 598] on textarea at bounding box center [729, 613] width 622 height 75
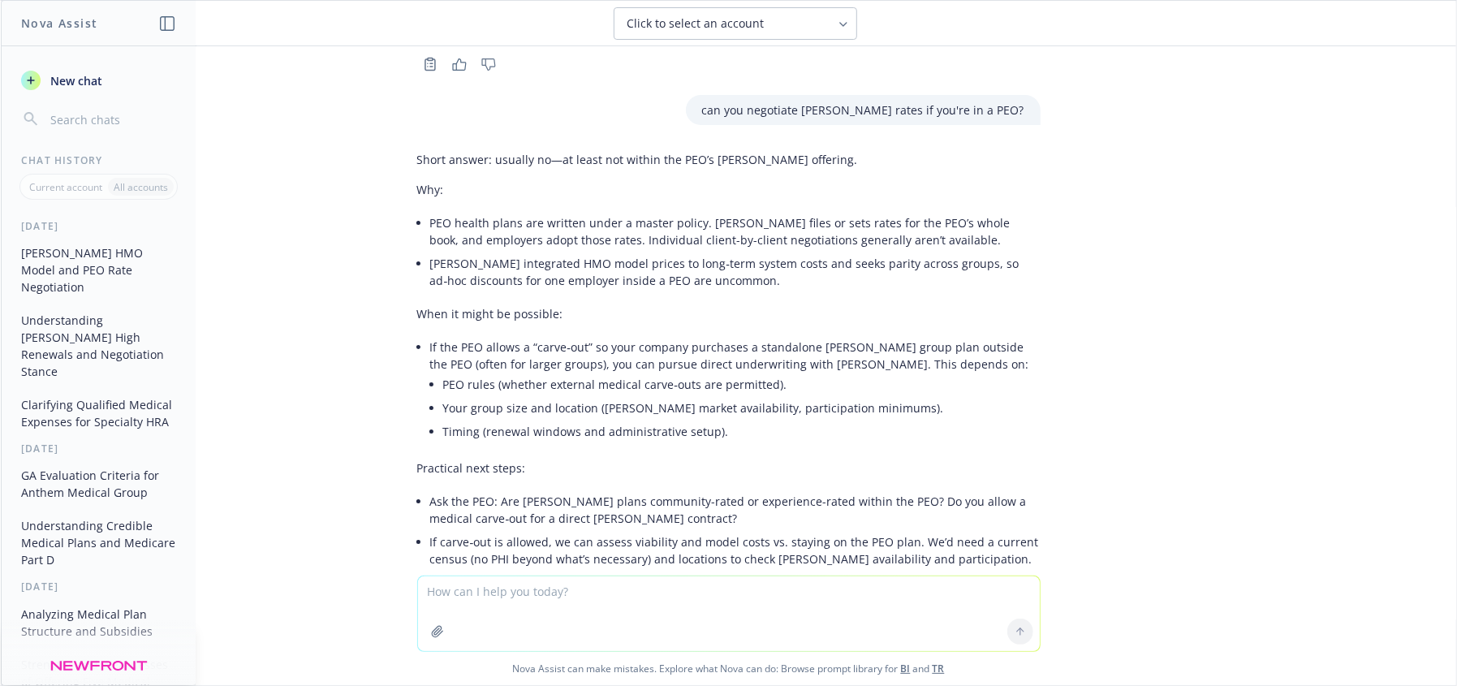
click at [711, 211] on li "PEO health plans are written under a master policy. [PERSON_NAME] files or sets…" at bounding box center [735, 231] width 611 height 41
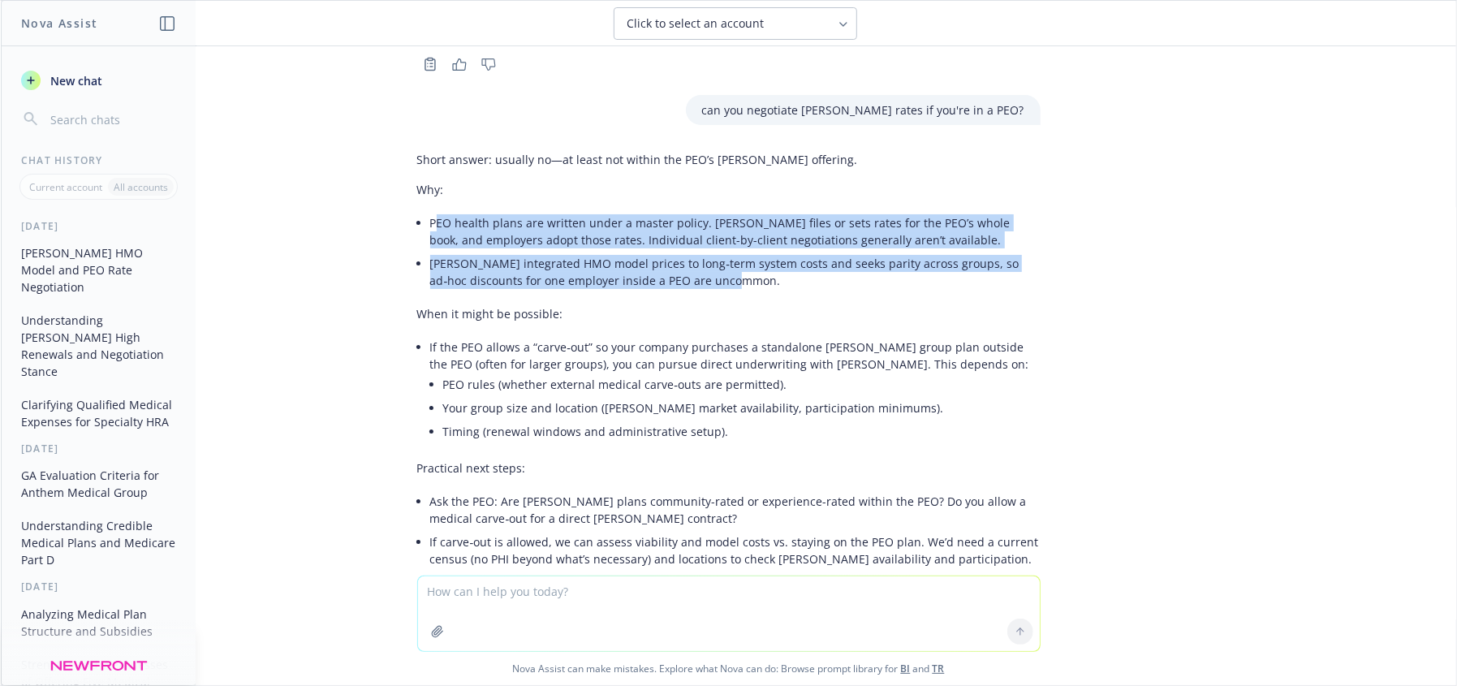
drag, startPoint x: 421, startPoint y: 146, endPoint x: 771, endPoint y: 218, distance: 357.3
click at [771, 218] on ul "PEO health plans are written under a master policy. [PERSON_NAME] files or sets…" at bounding box center [735, 251] width 611 height 81
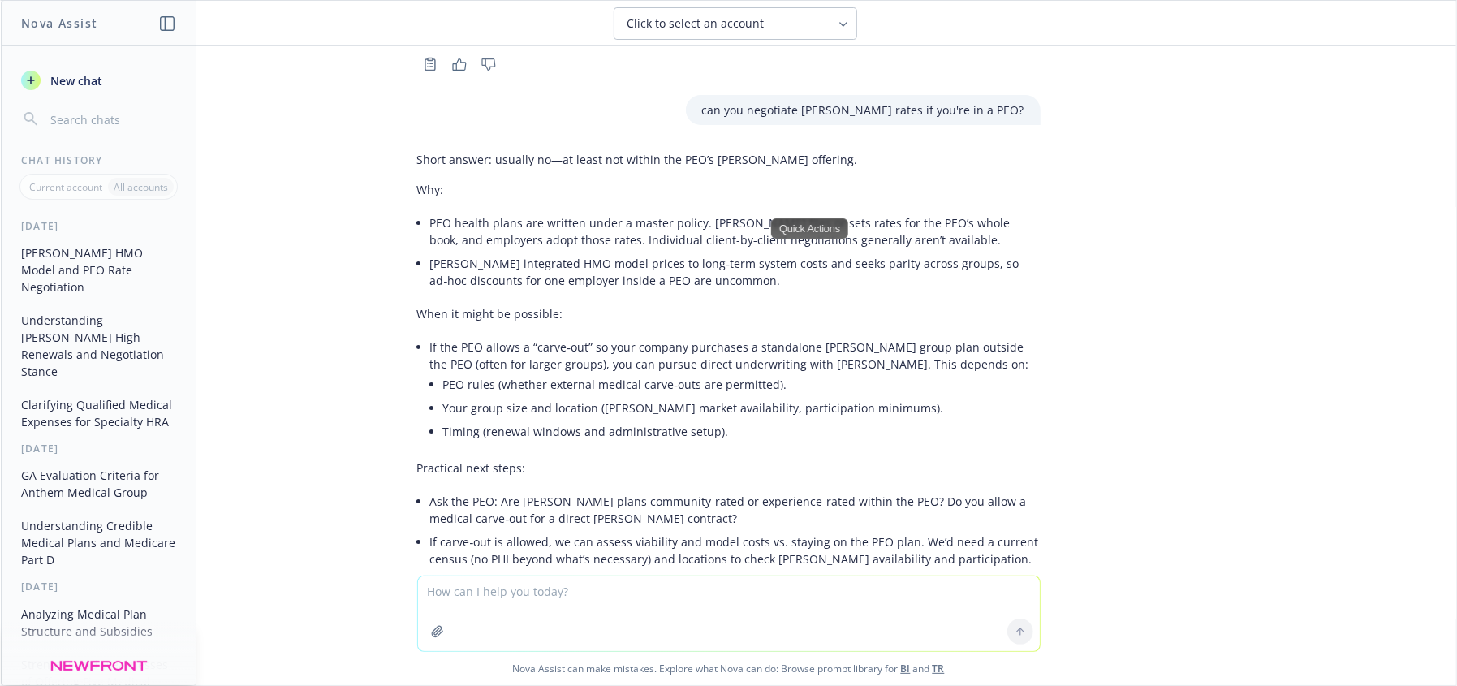
click at [758, 234] on div "Short answer: usually no—at least not within the PEO’s [PERSON_NAME] offering. …" at bounding box center [729, 361] width 624 height 433
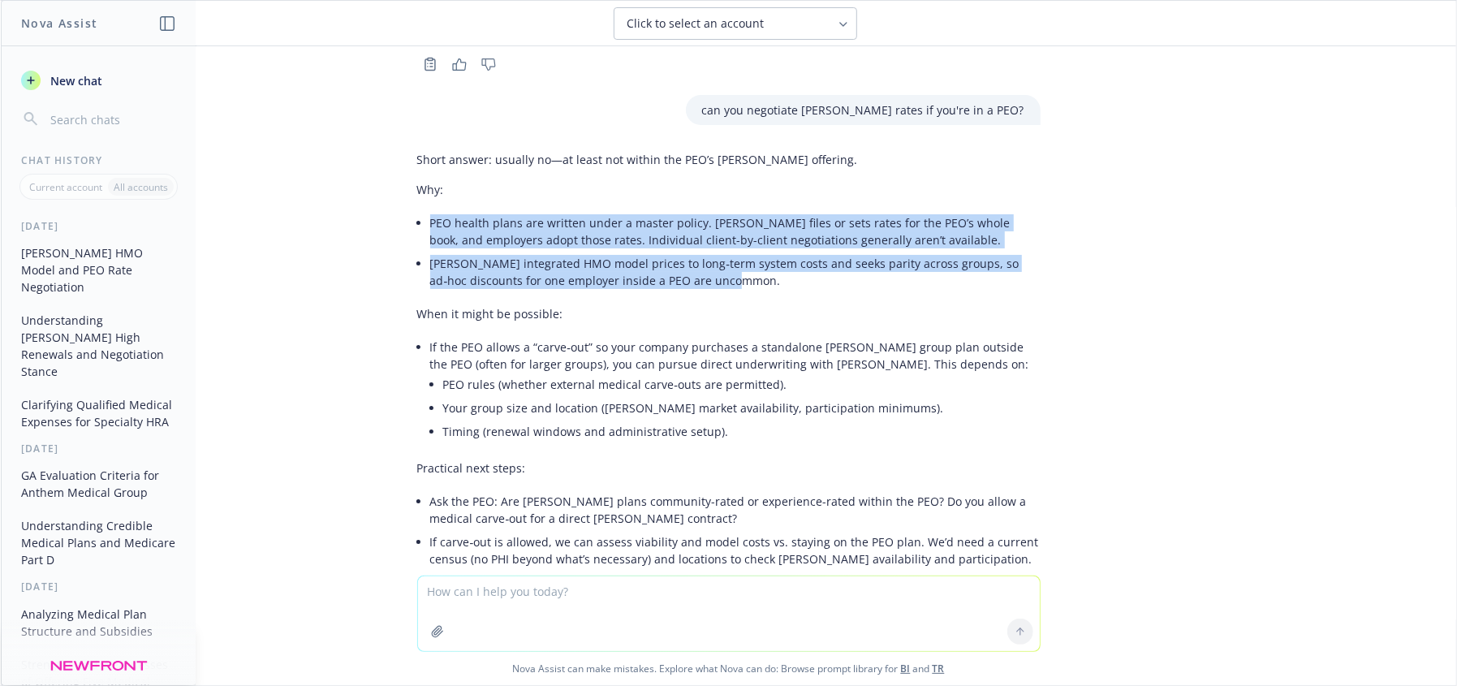
drag, startPoint x: 724, startPoint y: 213, endPoint x: 416, endPoint y: 150, distance: 314.0
click at [417, 150] on div "Short answer: usually no—at least not within the PEO’s [PERSON_NAME] offering. …" at bounding box center [729, 361] width 624 height 433
copy ul "PEO health plans are written under a master policy. [PERSON_NAME] files or sets…"
